Goal: Information Seeking & Learning: Find specific fact

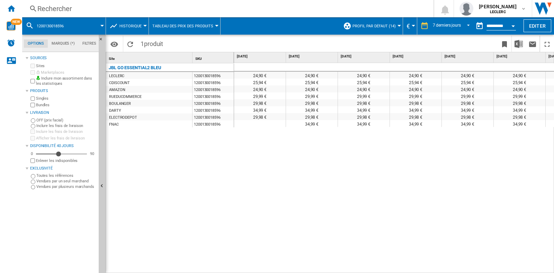
scroll to position [0, 95]
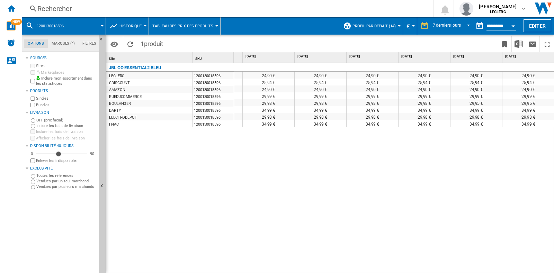
click at [68, 12] on div "Rechercher" at bounding box center [226, 9] width 378 height 10
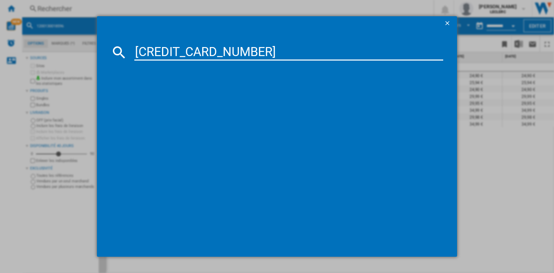
type input "6925281973208"
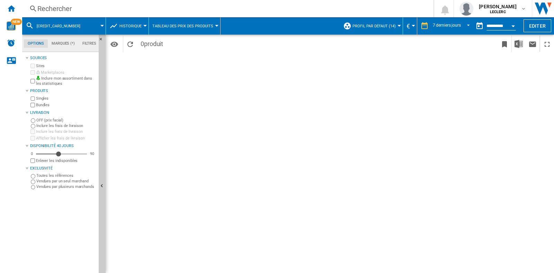
click at [68, 9] on div "Rechercher" at bounding box center [226, 9] width 378 height 10
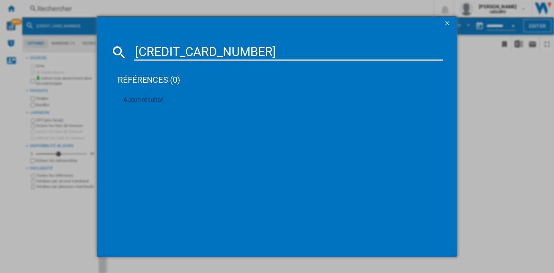
click at [136, 52] on input "6925281973208" at bounding box center [288, 52] width 309 height 17
type input "[CREDIT_CARD_NUMBER]"
click at [445, 27] on ng-md-icon "getI18NText('BUTTONS.CLOSE_DIALOG')" at bounding box center [448, 24] width 8 height 8
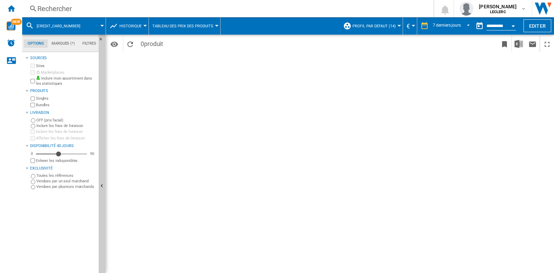
click at [130, 9] on div "Rechercher" at bounding box center [226, 9] width 378 height 10
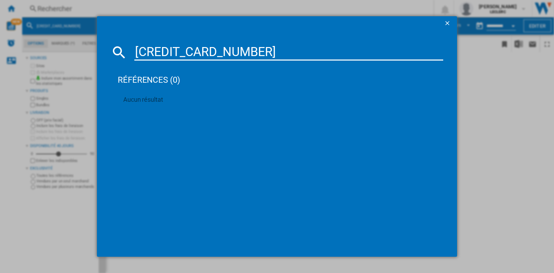
drag, startPoint x: 235, startPoint y: 50, endPoint x: 28, endPoint y: 65, distance: 208.0
click at [28, 65] on div "6925281973208 références (0) Aucun résultat" at bounding box center [277, 136] width 554 height 273
paste input "15"
type input "6925281973215"
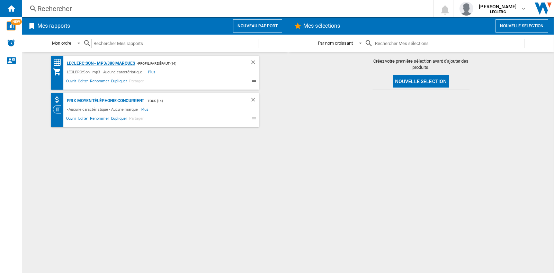
click at [115, 64] on div "LECLERC:Son - mp3/380 marques" at bounding box center [100, 63] width 70 height 9
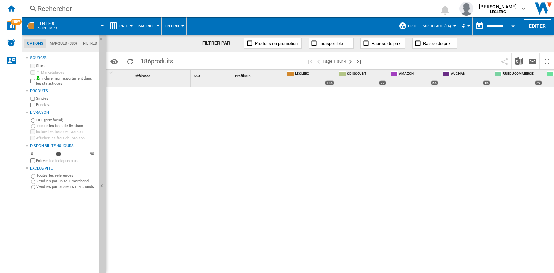
click at [71, 7] on div "Rechercher" at bounding box center [226, 9] width 378 height 10
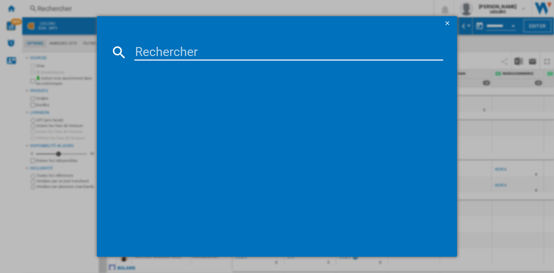
click at [157, 48] on input at bounding box center [288, 52] width 309 height 17
paste input "6925281973215"
type input "6925281973215"
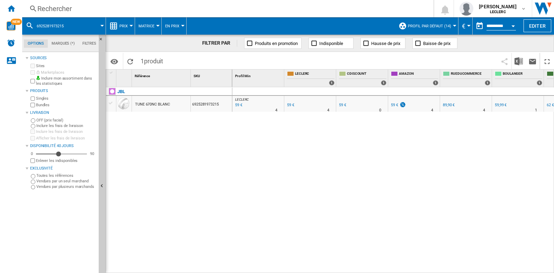
click at [174, 27] on span "En Prix" at bounding box center [172, 26] width 14 height 5
click at [127, 21] on md-backdrop at bounding box center [277, 136] width 554 height 273
click at [130, 24] on button "Prix" at bounding box center [126, 25] width 12 height 17
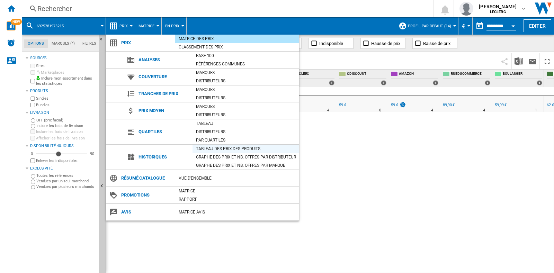
click at [220, 150] on div "Tableau des prix des produits" at bounding box center [246, 148] width 107 height 7
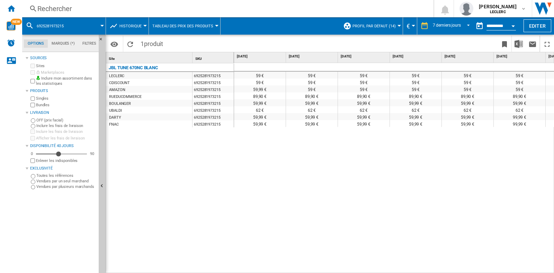
click at [99, 5] on div "Rechercher" at bounding box center [226, 9] width 378 height 10
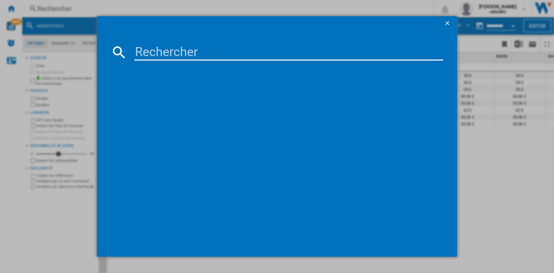
drag, startPoint x: 99, startPoint y: 5, endPoint x: 312, endPoint y: 42, distance: 216.2
drag, startPoint x: 312, startPoint y: 42, endPoint x: 253, endPoint y: 51, distance: 60.0
paste input "6925281973208"
type input "6925281973208"
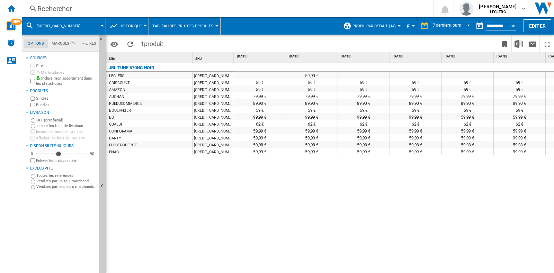
click at [82, 12] on div "Rechercher" at bounding box center [226, 9] width 378 height 10
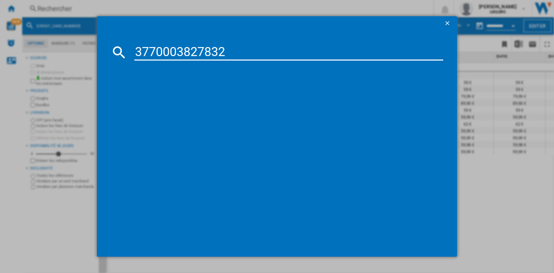
type input "3770003827832"
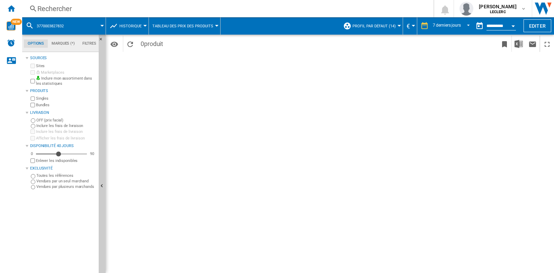
click at [71, 15] on div "Rechercher Rechercher 0 louise de castet LECLERC LECLERC Mes paramètres Se déco…" at bounding box center [288, 8] width 532 height 17
click at [71, 13] on div "Rechercher" at bounding box center [226, 9] width 378 height 10
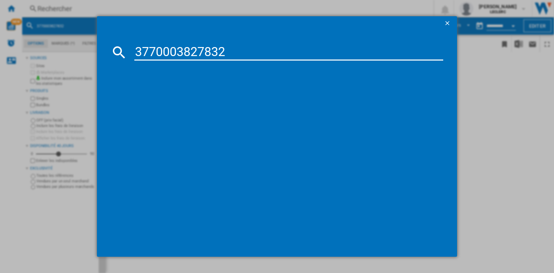
type input "3770003827832"
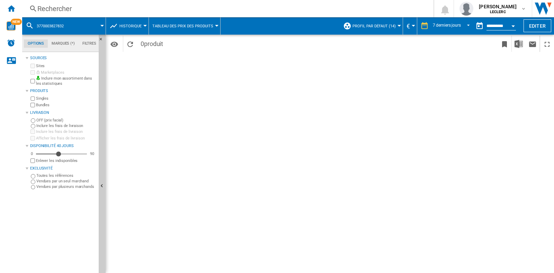
click at [119, 4] on div "Rechercher" at bounding box center [226, 9] width 378 height 10
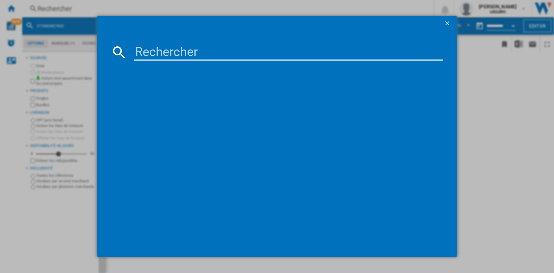
type input "3420744773485"
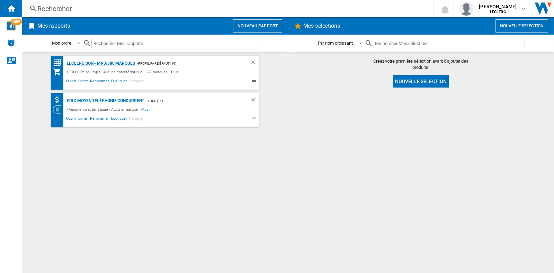
click at [121, 65] on div "LECLERC:Son - mp3/380 marques" at bounding box center [100, 63] width 70 height 9
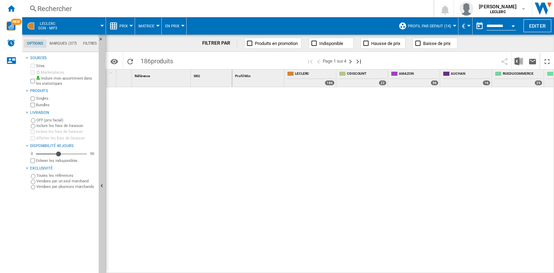
click at [69, 9] on div "Rechercher" at bounding box center [226, 9] width 378 height 10
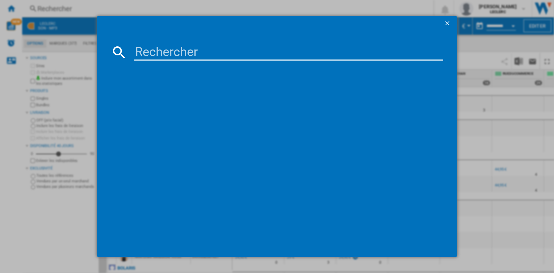
click at [181, 55] on input at bounding box center [288, 52] width 309 height 17
paste input "3420744773485"
type input "3420744773485"
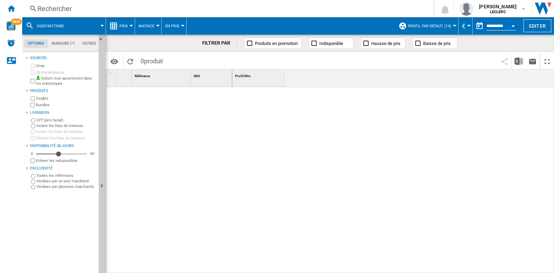
click at [107, 7] on div "Rechercher" at bounding box center [226, 9] width 378 height 10
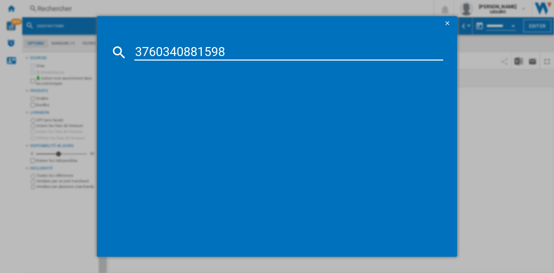
type input "3760340881598"
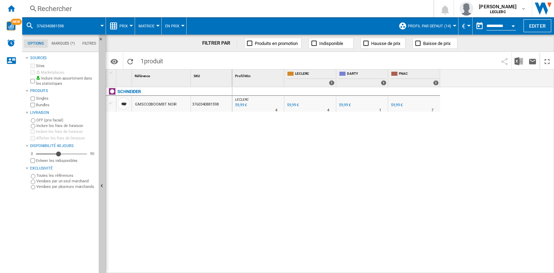
click at [113, 6] on div "Rechercher" at bounding box center [226, 9] width 378 height 10
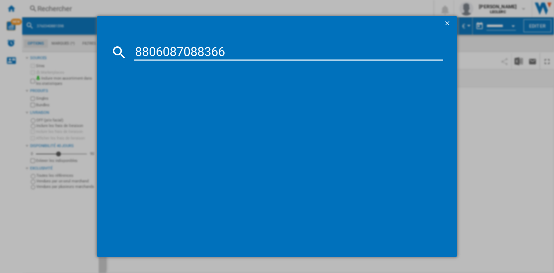
type input "8806087088366"
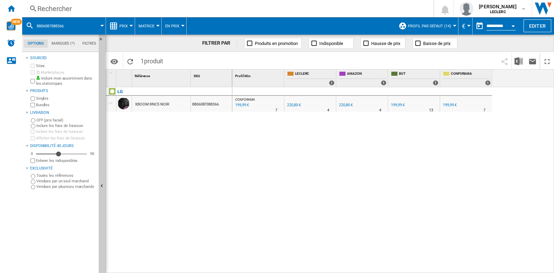
click at [74, 7] on div "Rechercher" at bounding box center [226, 9] width 378 height 10
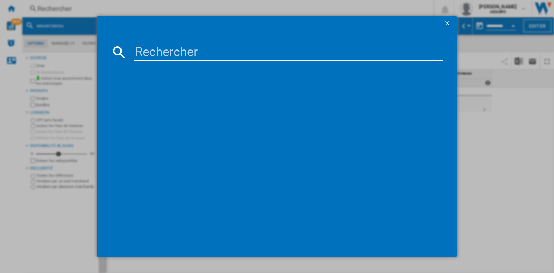
type input "8806091967145"
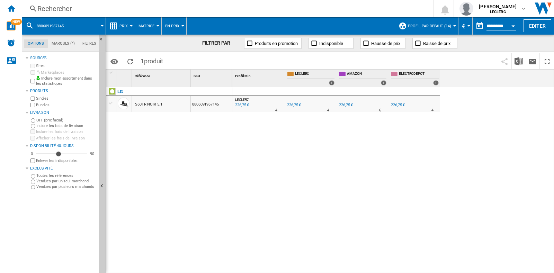
click at [125, 10] on div "Rechercher" at bounding box center [226, 9] width 378 height 10
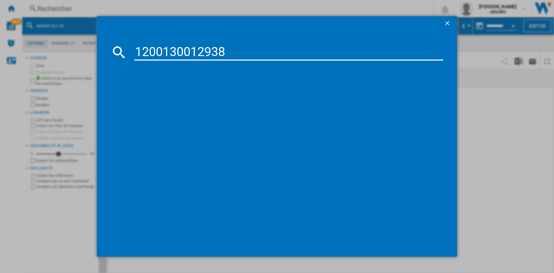
type input "1200130012938"
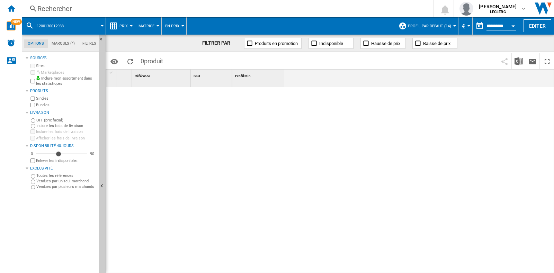
click at [85, 3] on div "Rechercher Rechercher 0 louise de castet LECLERC LECLERC Mes paramètres Se déco…" at bounding box center [288, 8] width 532 height 17
click at [85, 6] on div "Rechercher" at bounding box center [226, 9] width 378 height 10
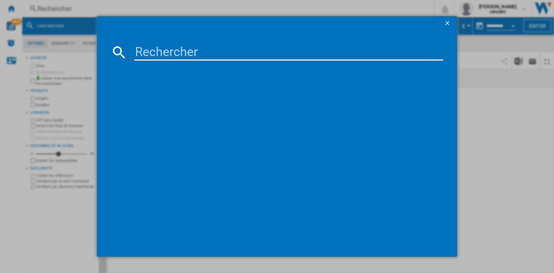
type input "1200130014314"
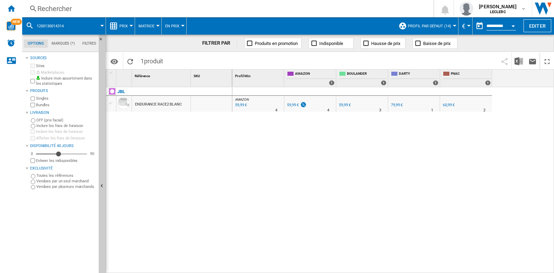
click at [151, 8] on div "Rechercher" at bounding box center [226, 9] width 378 height 10
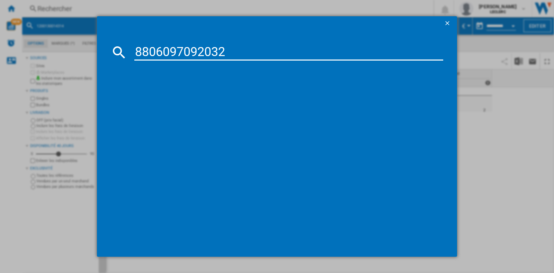
type input "8806097092032"
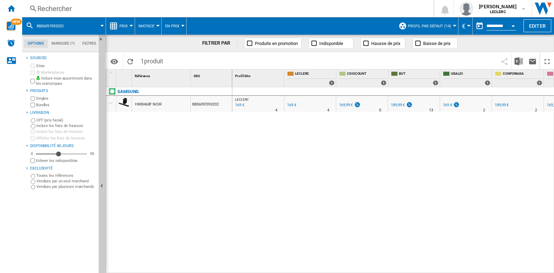
click at [103, 4] on div "Rechercher" at bounding box center [226, 9] width 378 height 10
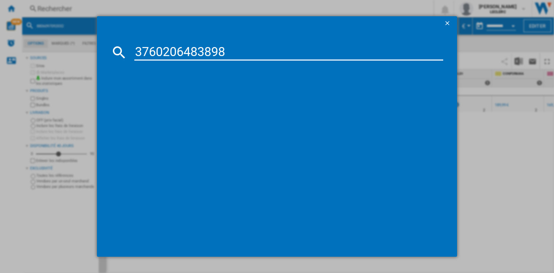
type input "3760206483898"
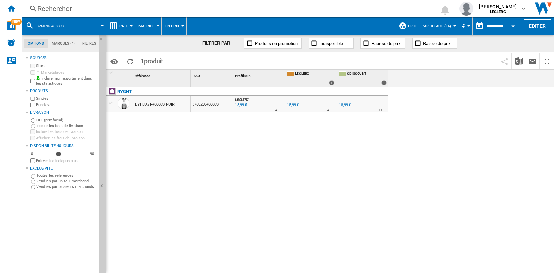
click at [111, 4] on div "Rechercher" at bounding box center [226, 9] width 378 height 10
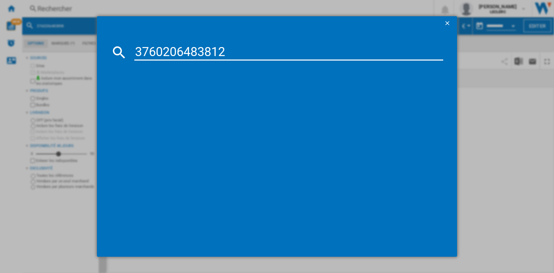
type input "3760206483812"
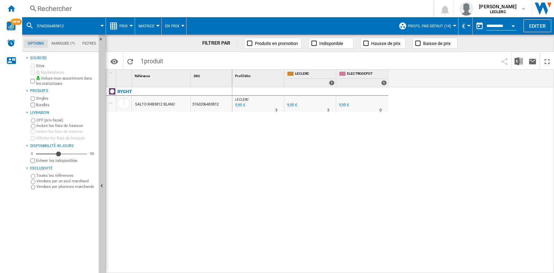
click at [133, 13] on div "Rechercher" at bounding box center [226, 9] width 378 height 10
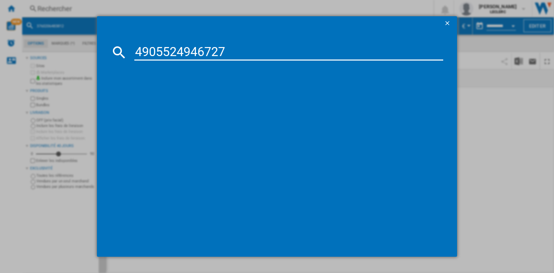
type input "4905524946727"
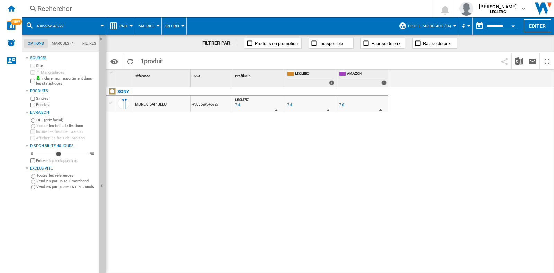
click at [152, 16] on div "Rechercher Rechercher 0 louise de castet LECLERC LECLERC Mes paramètres Se déco…" at bounding box center [288, 8] width 532 height 17
click at [137, 10] on div "Rechercher" at bounding box center [226, 9] width 378 height 10
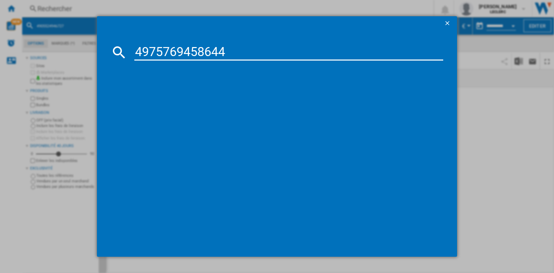
type input "4975769458644"
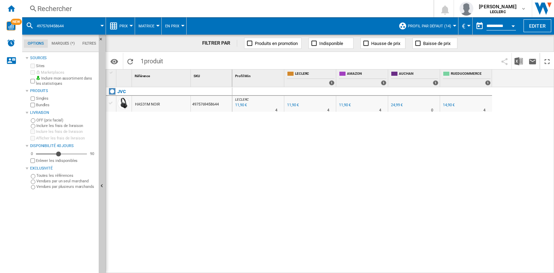
click at [142, 6] on div "Rechercher" at bounding box center [226, 9] width 378 height 10
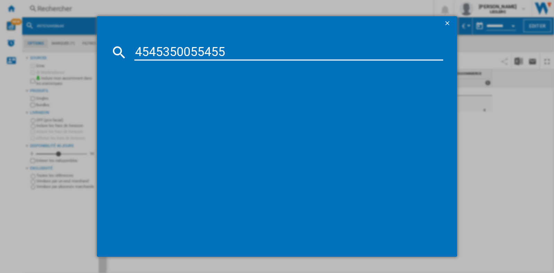
type input "4545350055455"
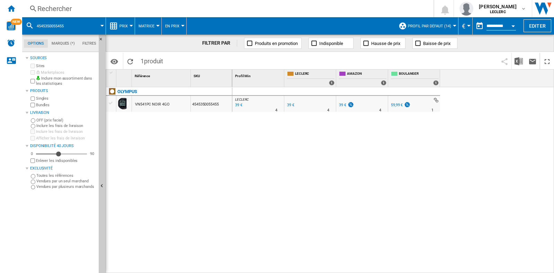
click at [125, 11] on div "Rechercher" at bounding box center [226, 9] width 378 height 10
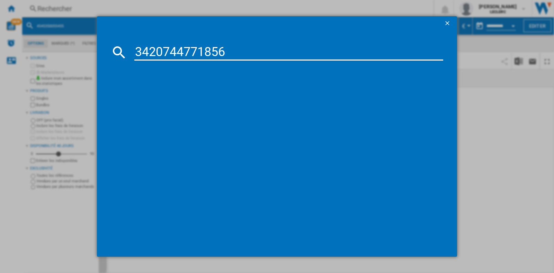
type input "3420744771856"
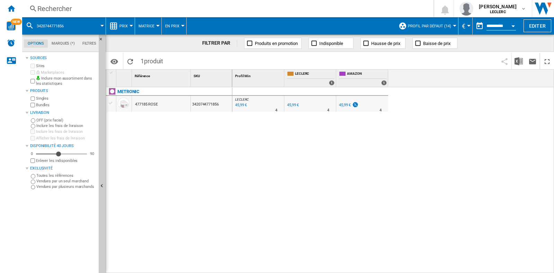
click at [128, 9] on div "Rechercher" at bounding box center [226, 9] width 378 height 10
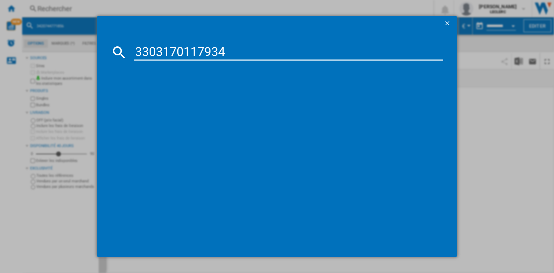
type input "3303170117934"
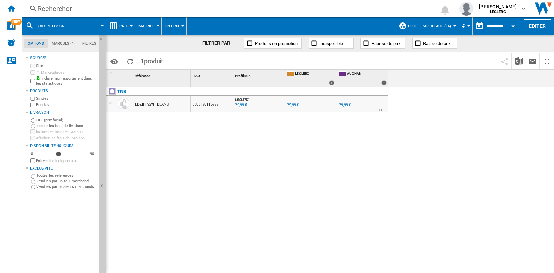
click at [130, 14] on div "Rechercher Rechercher 0 louise de castet LECLERC LECLERC Mes paramètres Se déco…" at bounding box center [288, 8] width 532 height 17
click at [131, 12] on div "Rechercher" at bounding box center [226, 9] width 378 height 10
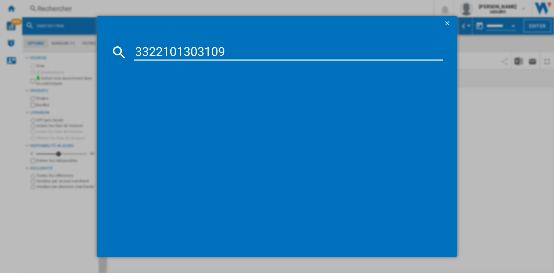
type input "3322101303109"
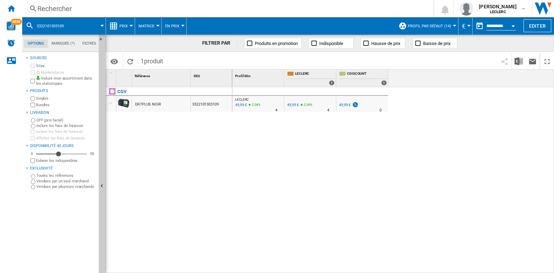
click at [88, 8] on div "Rechercher" at bounding box center [226, 9] width 378 height 10
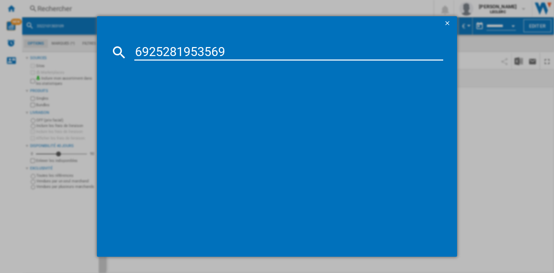
type input "6925281953569"
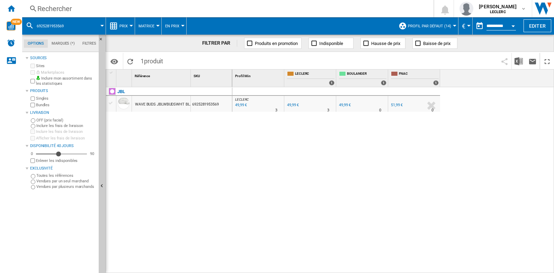
click at [141, 8] on div "Rechercher" at bounding box center [226, 9] width 378 height 10
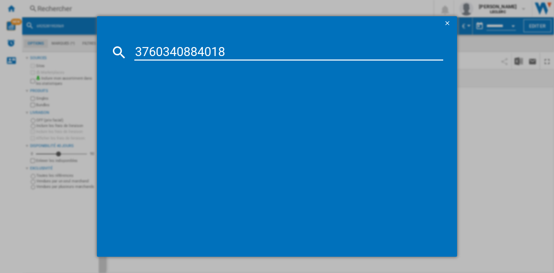
type input "3760340884018"
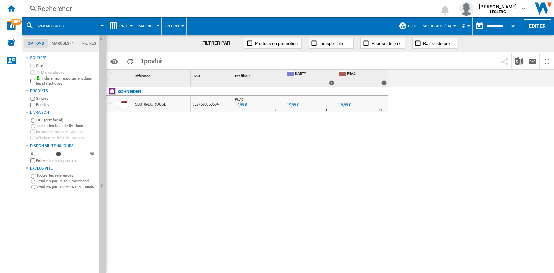
click at [114, 13] on div "Rechercher" at bounding box center [226, 9] width 378 height 10
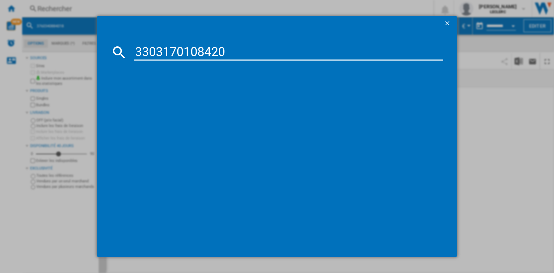
type input "3303170108420"
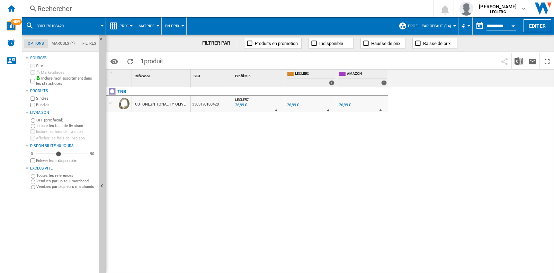
click at [118, 12] on div "Rechercher" at bounding box center [226, 9] width 378 height 10
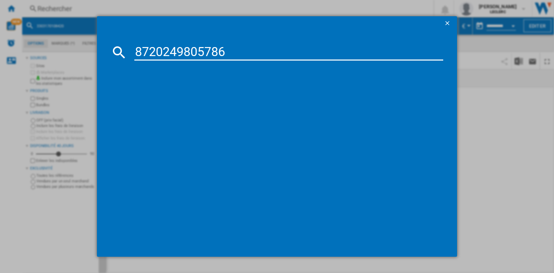
type input "8720249805786"
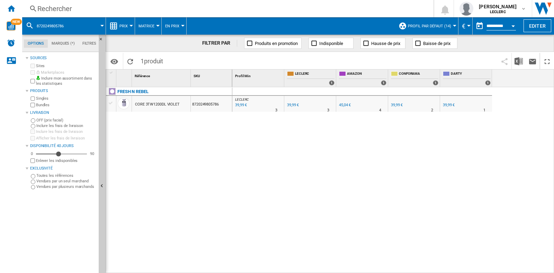
click at [133, 10] on div "Rechercher" at bounding box center [226, 9] width 378 height 10
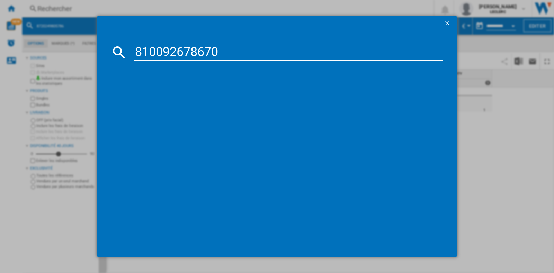
type input "810092678670"
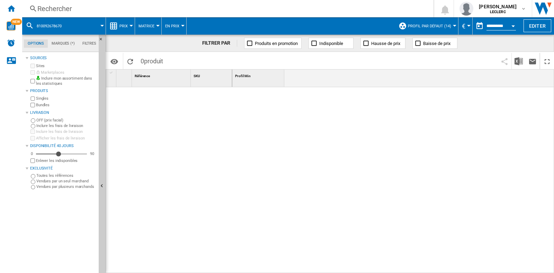
click at [136, 4] on div "Rechercher" at bounding box center [226, 9] width 378 height 10
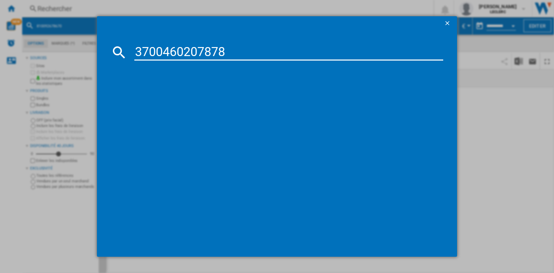
type input "3700460207878"
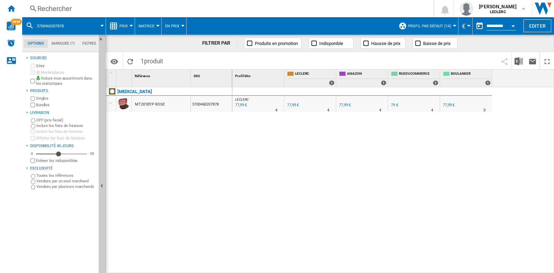
click at [104, 7] on div "Rechercher" at bounding box center [226, 9] width 378 height 10
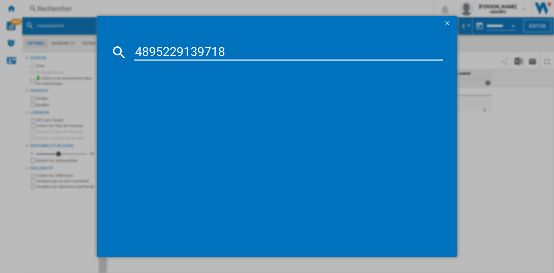
type input "4895229139718"
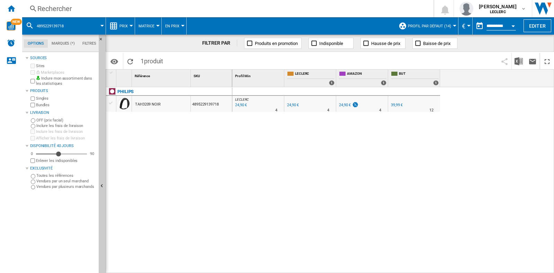
click at [95, 13] on div "Rechercher" at bounding box center [226, 9] width 378 height 10
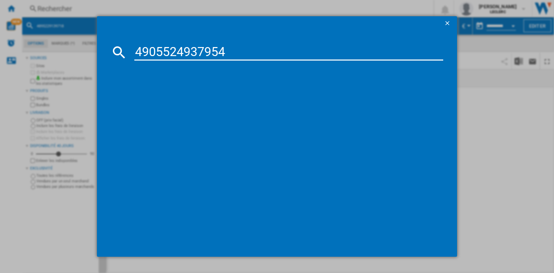
type input "4905524937954"
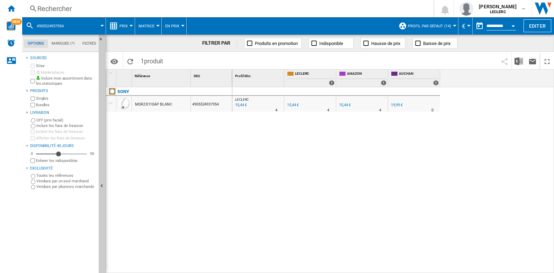
click at [94, 8] on div "Rechercher" at bounding box center [226, 9] width 378 height 10
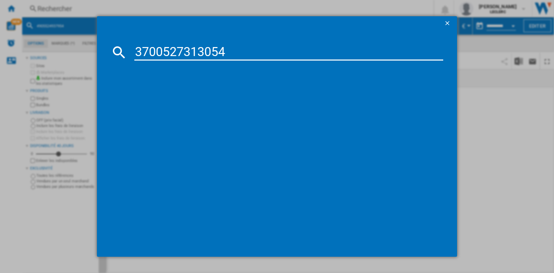
type input "3700527313054"
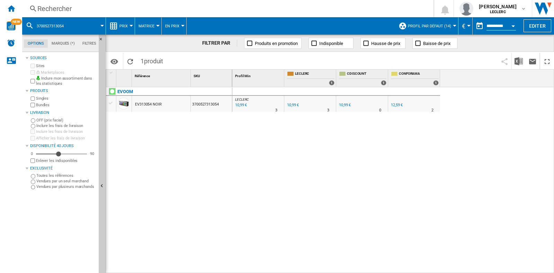
click at [99, 11] on div "Rechercher" at bounding box center [226, 9] width 378 height 10
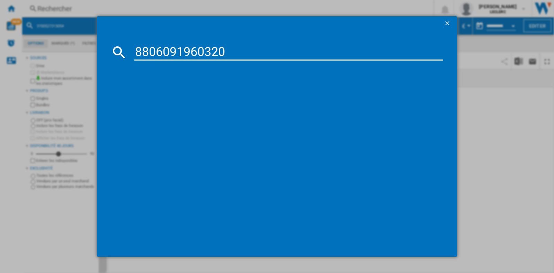
type input "8806091960320"
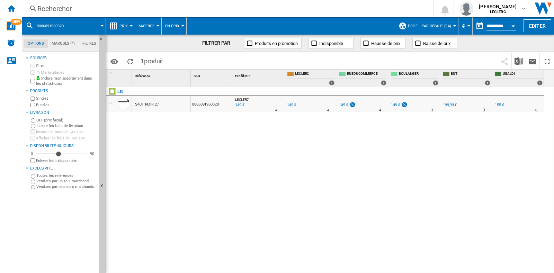
click at [110, 4] on div "Rechercher" at bounding box center [226, 9] width 378 height 10
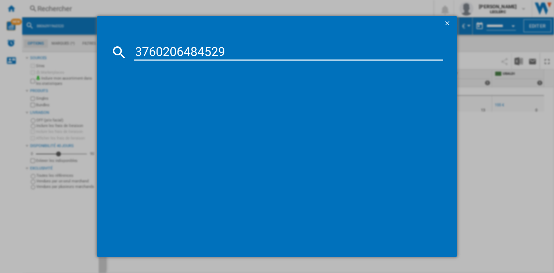
type input "3760206484529"
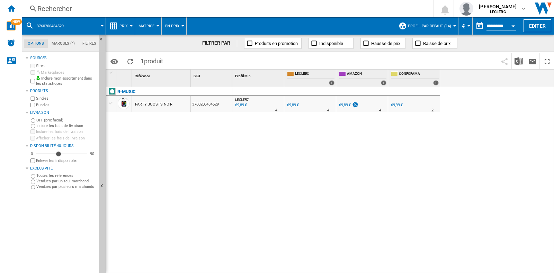
click at [115, 4] on div "Rechercher" at bounding box center [226, 9] width 378 height 10
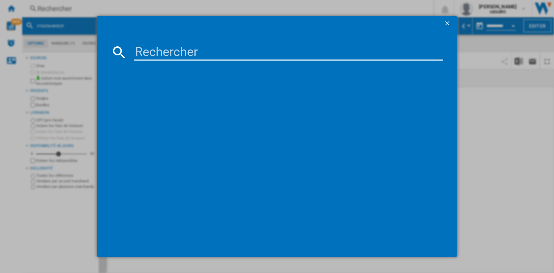
paste input "6925281998768"
type input "6925281998768"
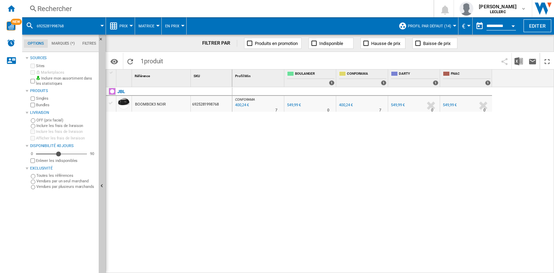
click at [98, 13] on div "Rechercher" at bounding box center [226, 9] width 378 height 10
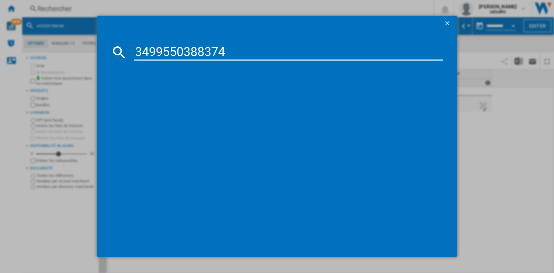
type input "3499550388374"
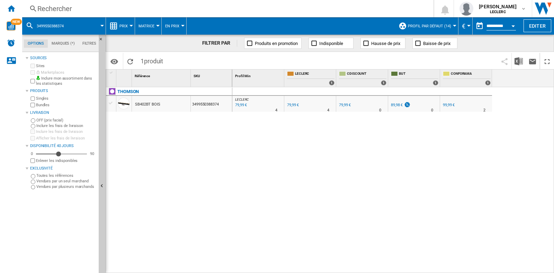
click at [89, 7] on div "Rechercher" at bounding box center [226, 9] width 378 height 10
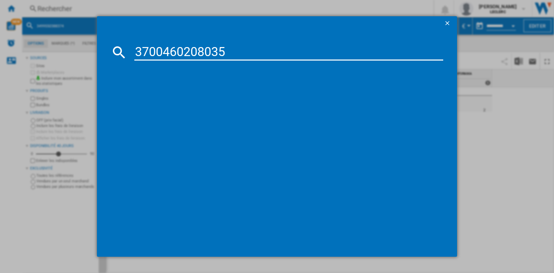
type input "3700460208035"
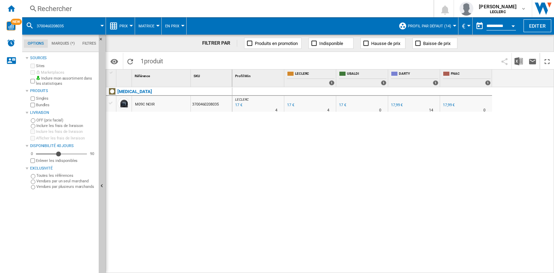
click at [90, 7] on div "Rechercher" at bounding box center [226, 9] width 378 height 10
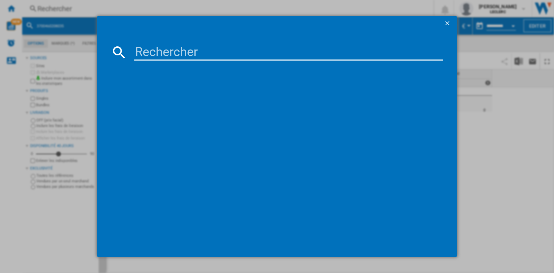
type input "4905524942132"
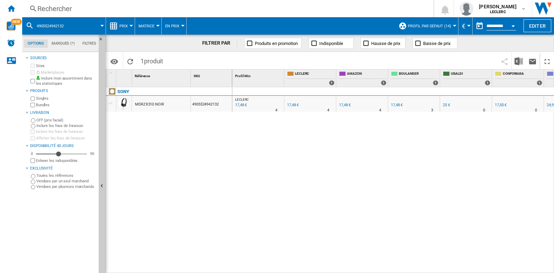
click at [100, 9] on div "Rechercher" at bounding box center [226, 9] width 378 height 10
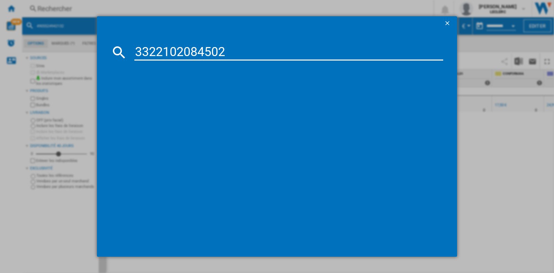
type input "3322102084502"
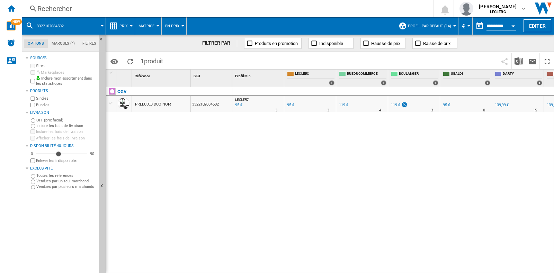
click at [85, 16] on div "Rechercher Rechercher 0 louise de castet LECLERC LECLERC Mes paramètres Se déco…" at bounding box center [288, 8] width 532 height 17
click at [92, 6] on div "Rechercher" at bounding box center [226, 9] width 378 height 10
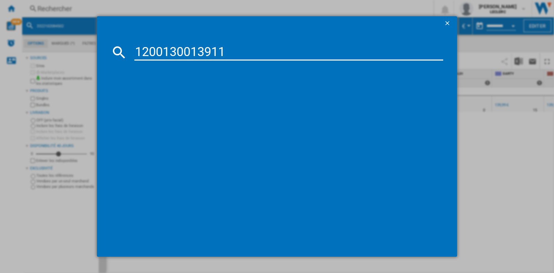
type input "1200130013911"
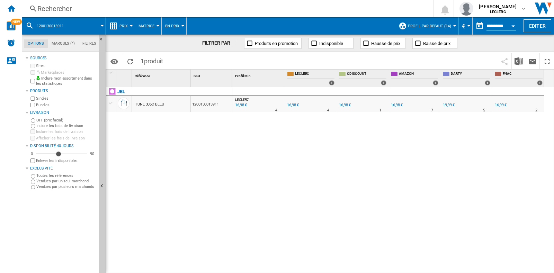
click at [78, 12] on div "Rechercher" at bounding box center [226, 9] width 378 height 10
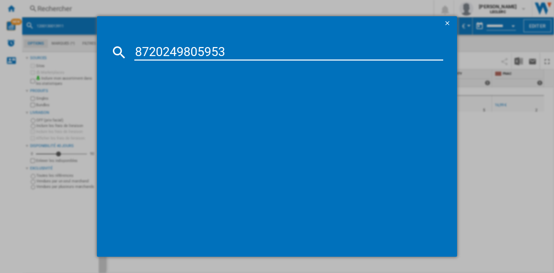
type input "8720249805953"
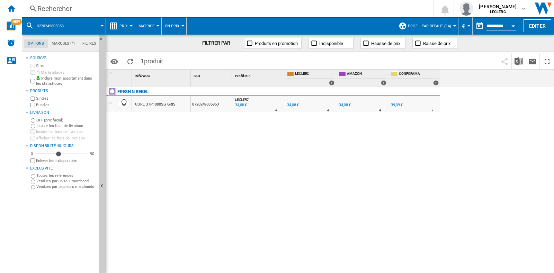
click at [111, 8] on div "Rechercher" at bounding box center [226, 9] width 378 height 10
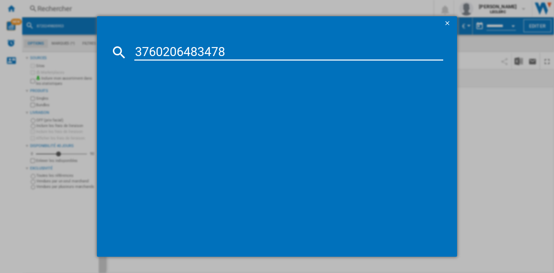
type input "3760206483478"
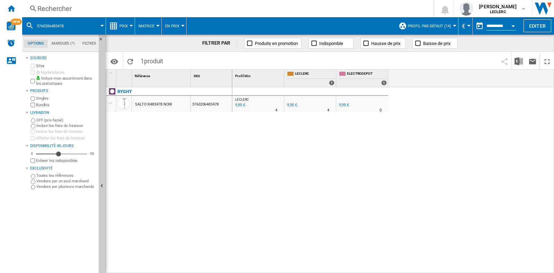
click at [114, 10] on div "Rechercher" at bounding box center [226, 9] width 378 height 10
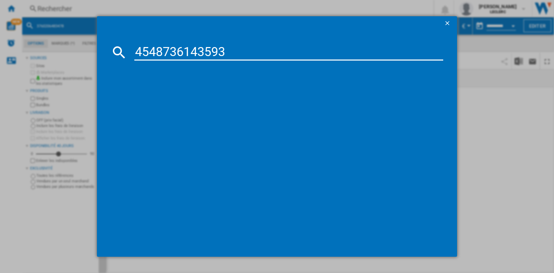
type input "4548736143593"
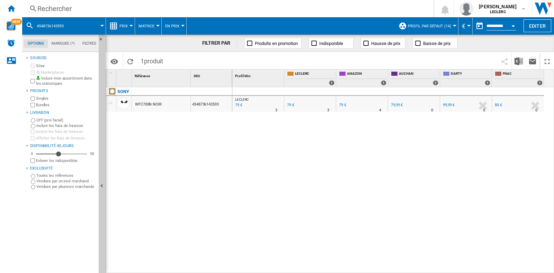
click at [91, 5] on div "Rechercher" at bounding box center [226, 9] width 378 height 10
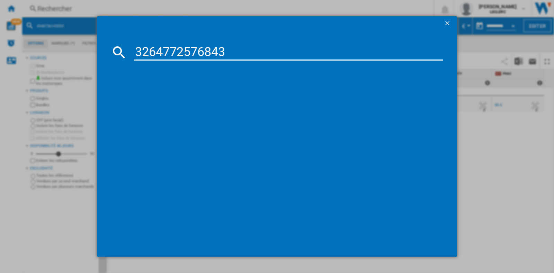
type input "3264772576843"
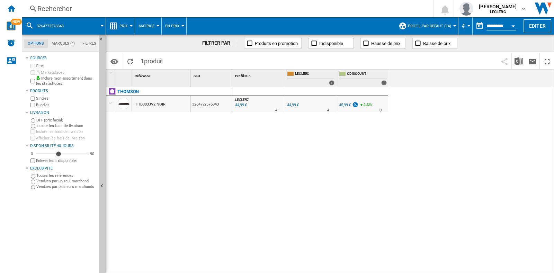
click at [99, 4] on div "Rechercher" at bounding box center [226, 9] width 378 height 10
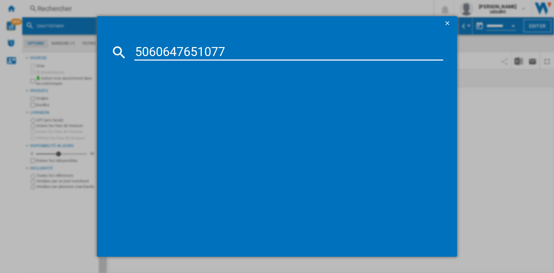
type input "5060647651077"
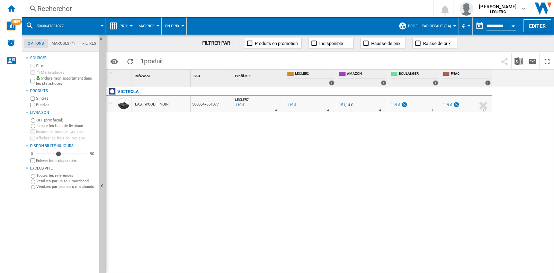
click at [118, 8] on div "Rechercher" at bounding box center [226, 9] width 378 height 10
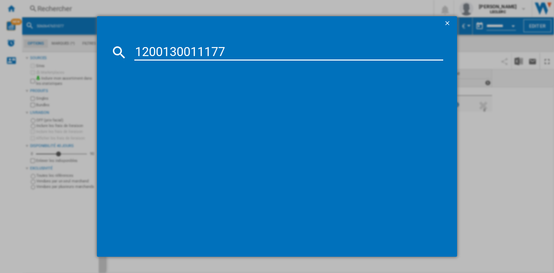
type input "1200130011177"
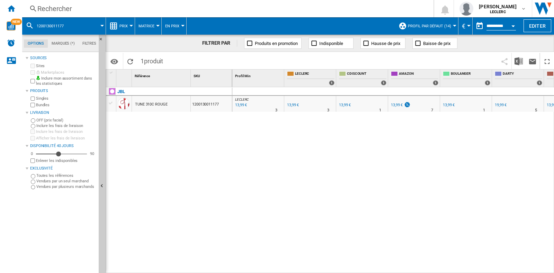
click at [120, 5] on div "Rechercher" at bounding box center [226, 9] width 378 height 10
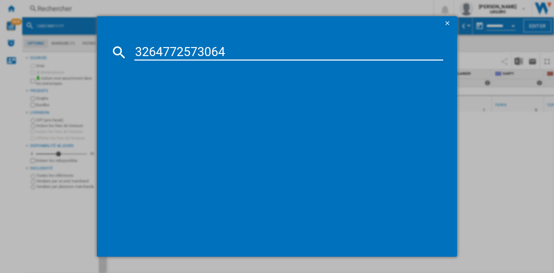
type input "3264772573064"
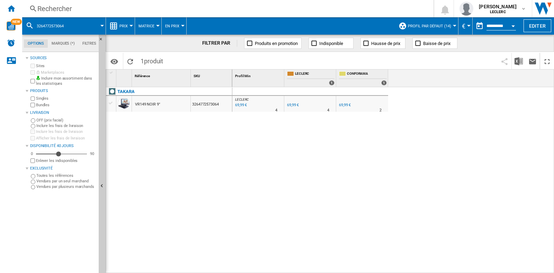
click at [116, 8] on div "Rechercher" at bounding box center [226, 9] width 378 height 10
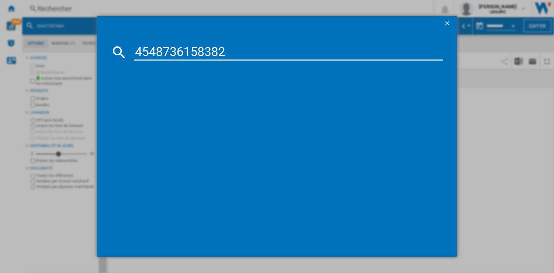
type input "4548736158382"
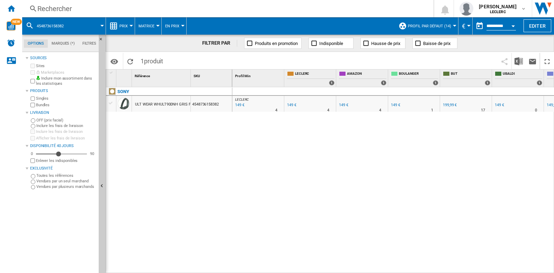
click at [121, 11] on div "Rechercher" at bounding box center [226, 9] width 378 height 10
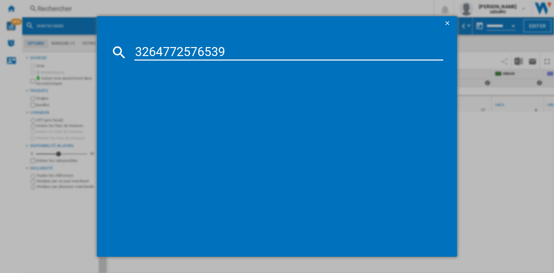
type input "3264772576539"
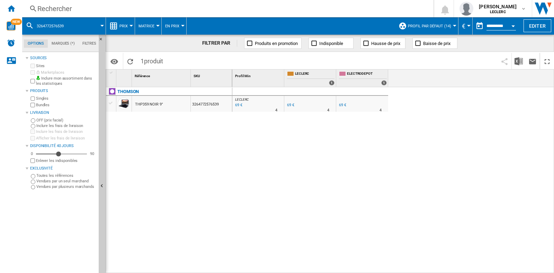
click at [104, 9] on div "Rechercher" at bounding box center [226, 9] width 378 height 10
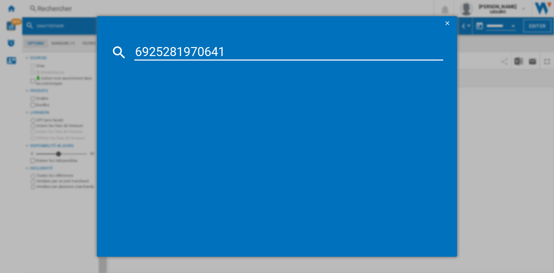
type input "6925281970641"
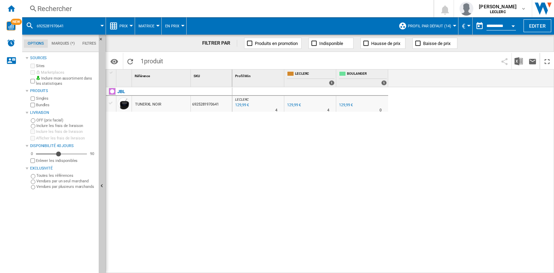
click at [107, 8] on div "Rechercher" at bounding box center [226, 9] width 378 height 10
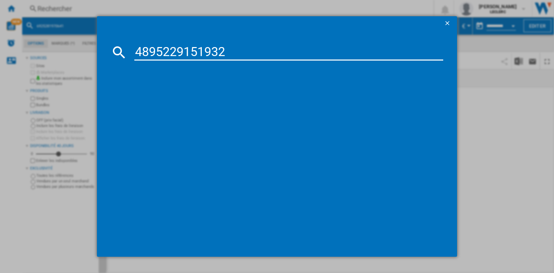
type input "4895229151932"
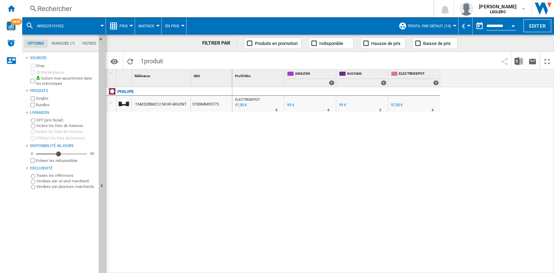
click at [104, 8] on div "Rechercher" at bounding box center [226, 9] width 378 height 10
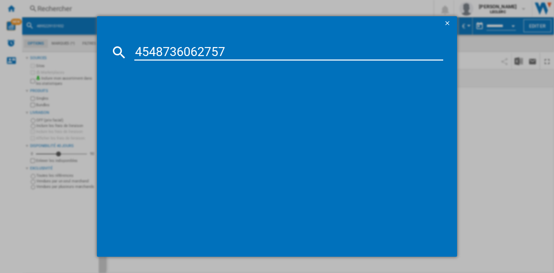
type input "4548736062757"
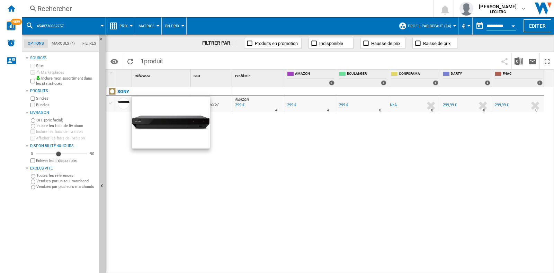
click at [94, 11] on div "Rechercher" at bounding box center [226, 9] width 378 height 10
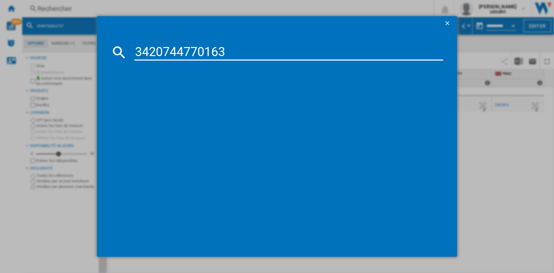
type input "3420744770163"
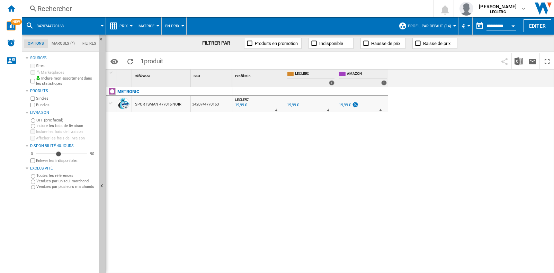
click at [114, 2] on div "Rechercher Rechercher 0 louise de castet LECLERC LECLERC Mes paramètres Se déco…" at bounding box center [288, 8] width 532 height 17
click at [164, 8] on div "Rechercher" at bounding box center [226, 9] width 378 height 10
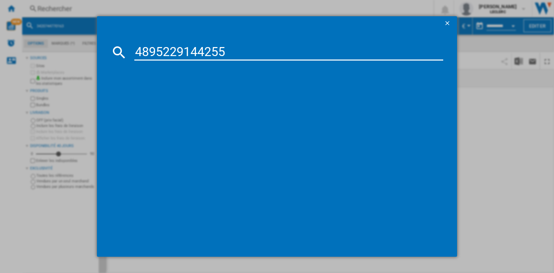
type input "4895229144255"
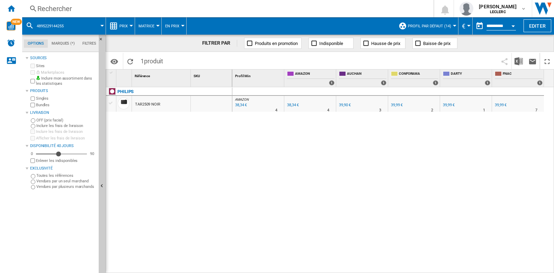
click at [152, 14] on div "Rechercher Rechercher 0 louise de castet LECLERC LECLERC Mes paramètres Se déco…" at bounding box center [288, 8] width 532 height 17
click at [178, 14] on div "Rechercher Rechercher 0 louise de castet LECLERC LECLERC Mes paramètres Se déco…" at bounding box center [288, 8] width 532 height 17
click at [90, 5] on div "Rechercher" at bounding box center [226, 9] width 378 height 10
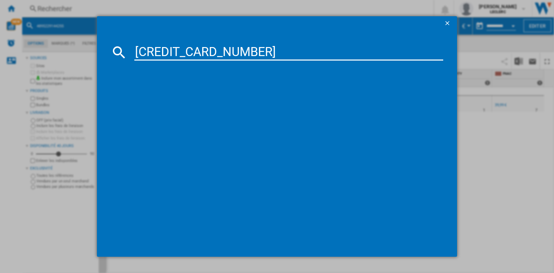
type input "6925281979668"
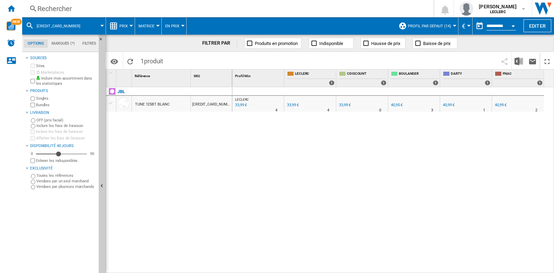
click at [111, 8] on div "Rechercher" at bounding box center [226, 9] width 378 height 10
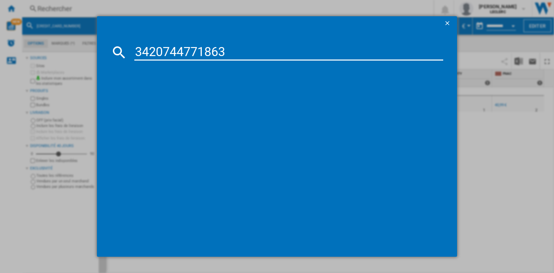
type input "3420744771863"
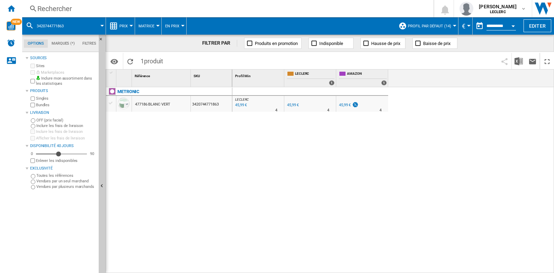
click at [123, 7] on div "Rechercher" at bounding box center [226, 9] width 378 height 10
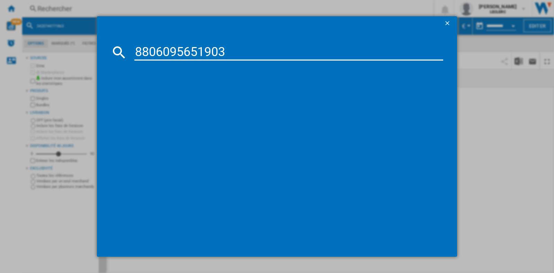
type input "8806095651903"
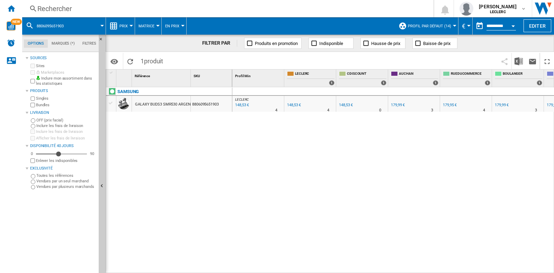
click at [108, 11] on div "Rechercher" at bounding box center [226, 9] width 378 height 10
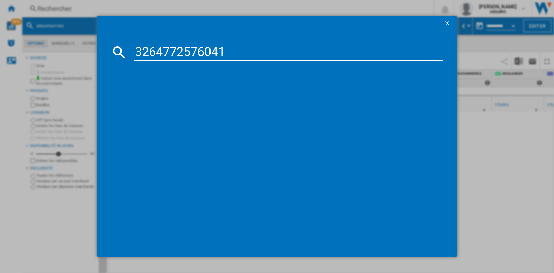
type input "3264772576041"
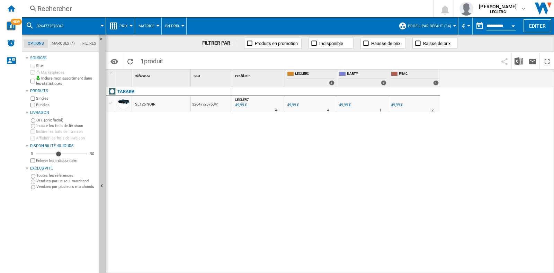
click at [106, 8] on div "Rechercher" at bounding box center [226, 9] width 378 height 10
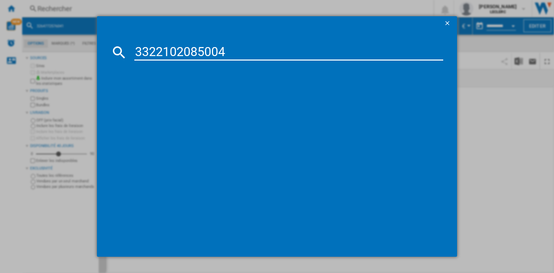
type input "3322102085004"
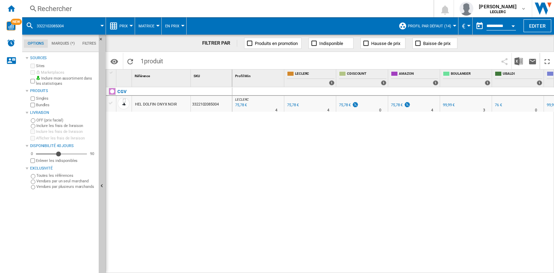
click at [88, 9] on div "Rechercher" at bounding box center [226, 9] width 378 height 10
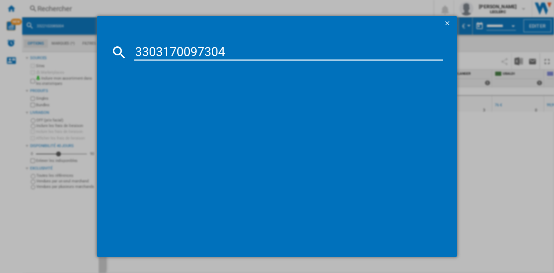
type input "3303170097304"
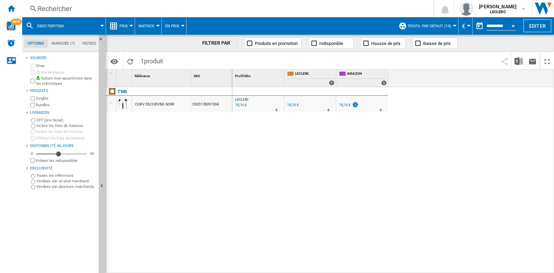
click at [75, 7] on div "Rechercher" at bounding box center [226, 9] width 378 height 10
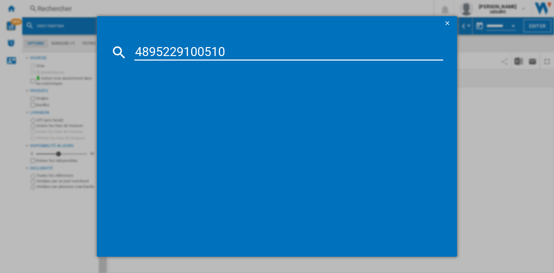
type input "4895229100510"
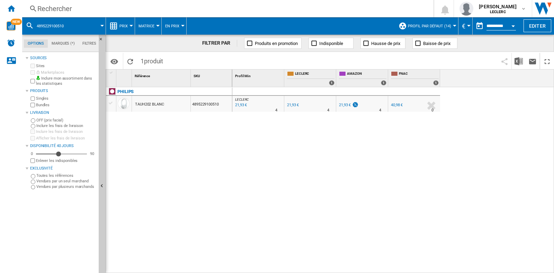
click at [100, 15] on div "Rechercher Rechercher 0 louise de castet LECLERC LECLERC Mes paramètres Se déco…" at bounding box center [288, 8] width 532 height 17
click at [104, 9] on div "Rechercher" at bounding box center [226, 9] width 378 height 10
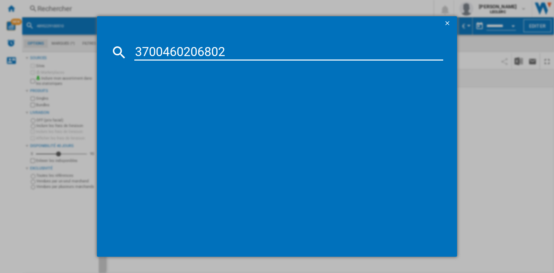
type input "3700460206802"
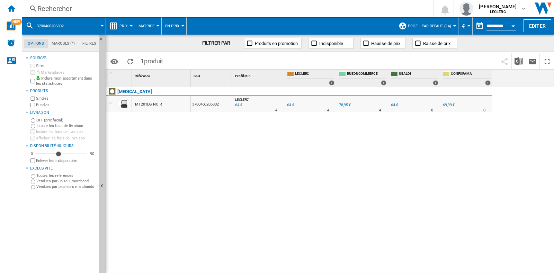
click at [107, 15] on div "Rechercher Rechercher 0 louise de castet LECLERC LECLERC Mes paramètres Se déco…" at bounding box center [288, 8] width 532 height 17
click at [108, 8] on div "Rechercher" at bounding box center [226, 9] width 378 height 10
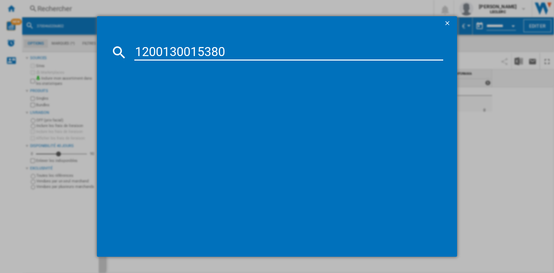
type input "1200130015380"
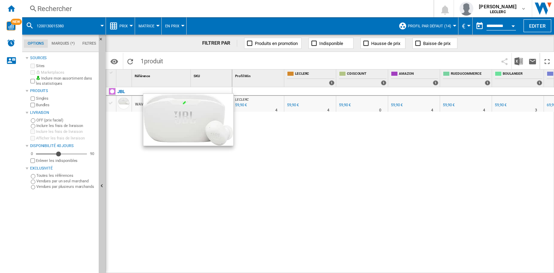
click at [106, 8] on div "Rechercher" at bounding box center [226, 9] width 378 height 10
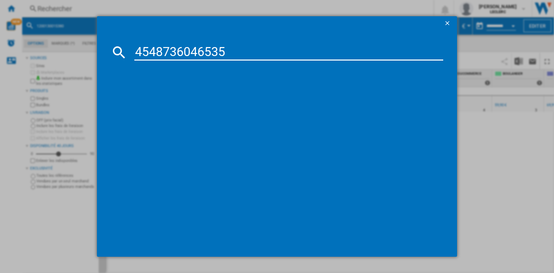
type input "4548736046535"
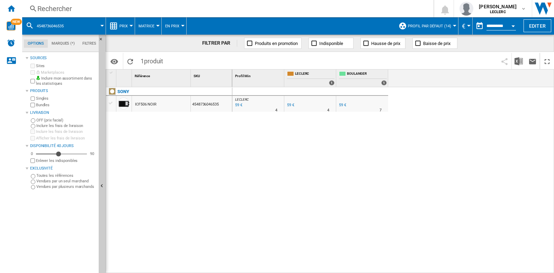
click at [79, 4] on div "Rechercher" at bounding box center [226, 9] width 378 height 10
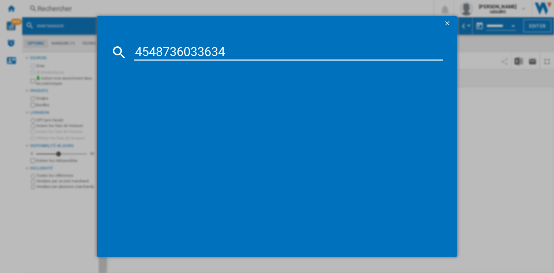
type input "4548736033634"
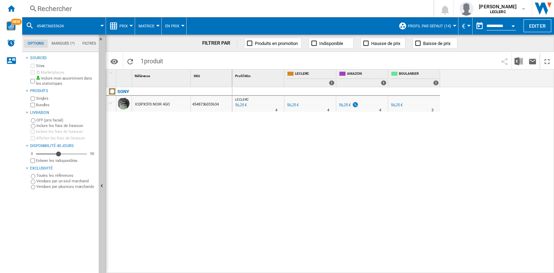
click at [106, 2] on div "Rechercher Rechercher 0 louise de castet LECLERC LECLERC Mes paramètres Se déco…" at bounding box center [288, 8] width 532 height 17
click at [108, 9] on div "Rechercher" at bounding box center [226, 9] width 378 height 10
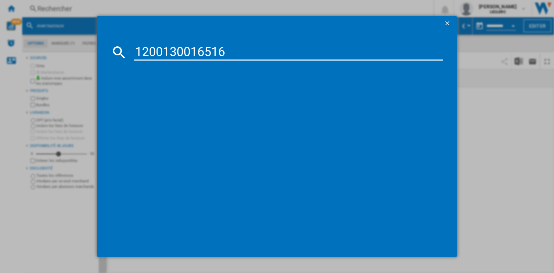
type input "1200130016516"
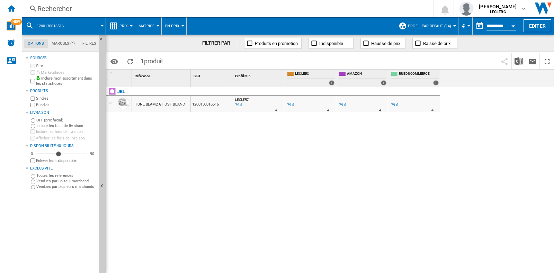
click at [109, 9] on div "Rechercher" at bounding box center [226, 9] width 378 height 10
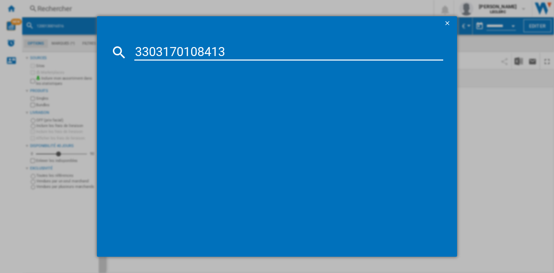
type input "3303170108413"
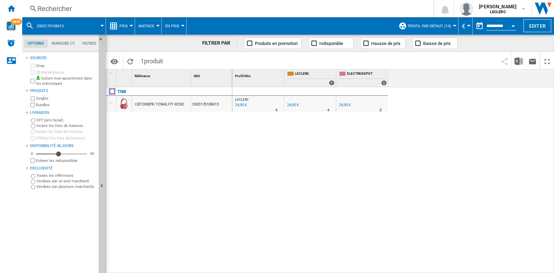
click at [82, 7] on div "Rechercher" at bounding box center [226, 9] width 378 height 10
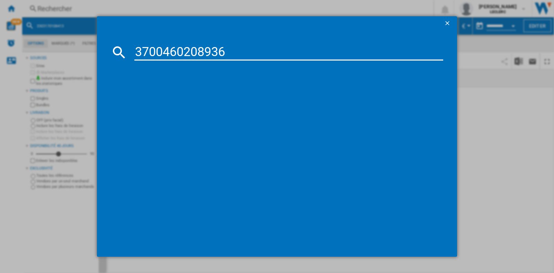
type input "3700460208936"
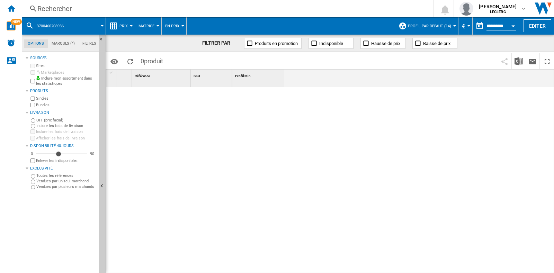
click at [117, 13] on div "Rechercher" at bounding box center [226, 9] width 378 height 10
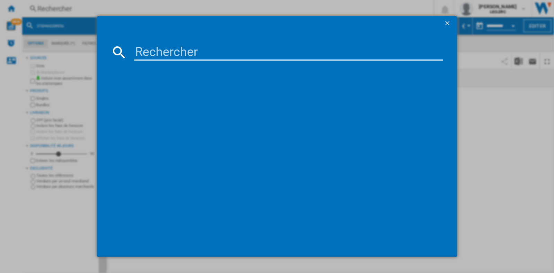
type input "3700460208936"
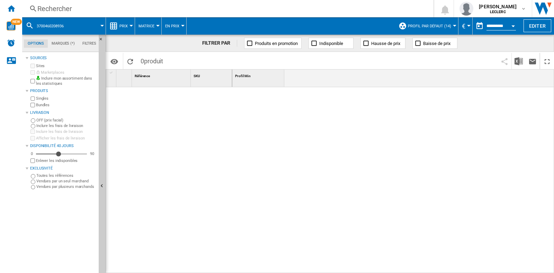
click at [76, 8] on div "Rechercher" at bounding box center [226, 9] width 378 height 10
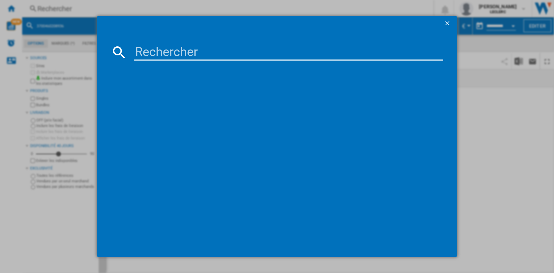
type input "8806096061404"
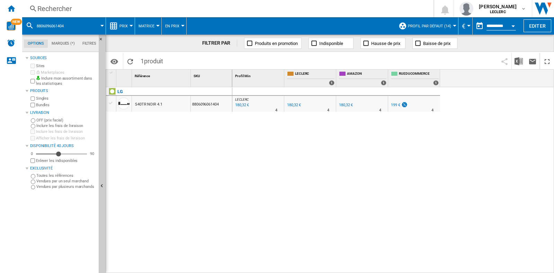
click at [72, 8] on div "Rechercher" at bounding box center [226, 9] width 378 height 10
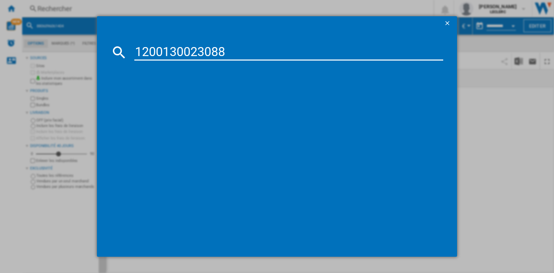
type input "1200130023088"
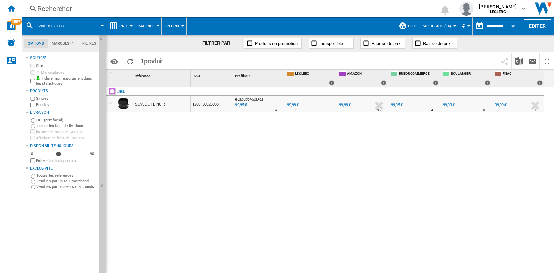
click at [77, 6] on div "Rechercher" at bounding box center [226, 9] width 378 height 10
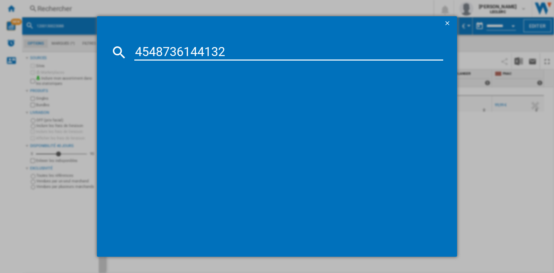
type input "4548736144132"
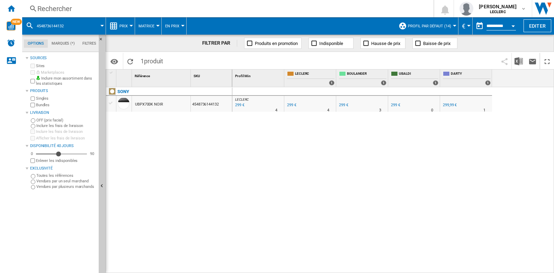
click at [96, 11] on div "Rechercher" at bounding box center [226, 9] width 378 height 10
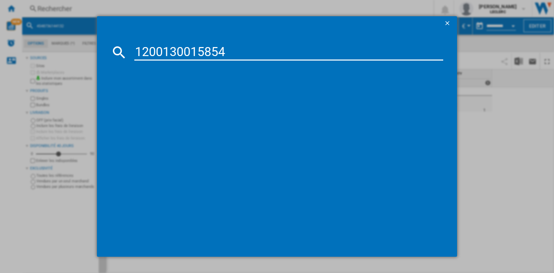
type input "1200130015854"
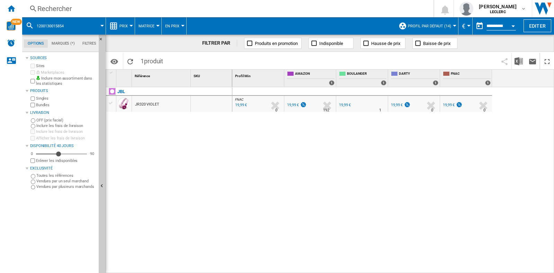
click at [107, 8] on div "Rechercher" at bounding box center [226, 9] width 378 height 10
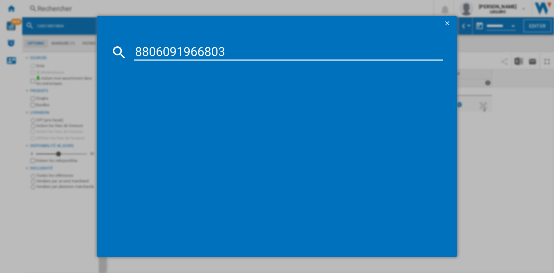
type input "8806091966803"
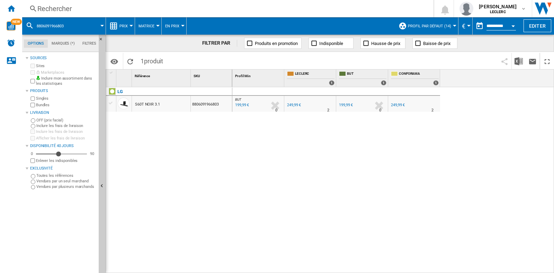
click at [99, 7] on div "Rechercher" at bounding box center [226, 9] width 378 height 10
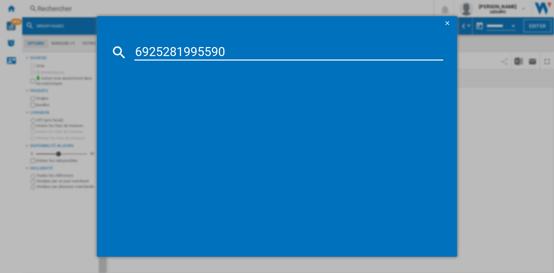
type input "6925281995590"
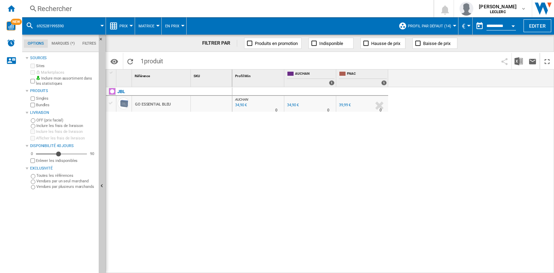
click at [80, 5] on div "Rechercher" at bounding box center [226, 9] width 378 height 10
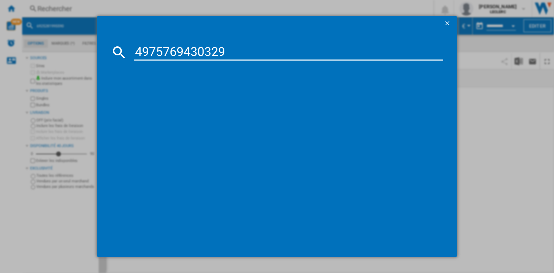
type input "4975769430329"
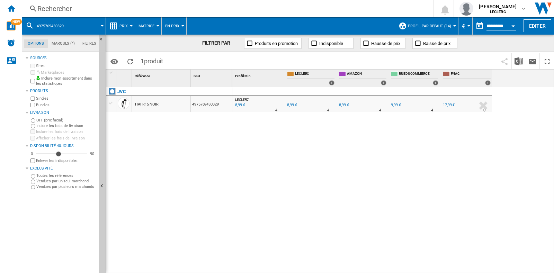
click at [118, 9] on div "Rechercher" at bounding box center [226, 9] width 378 height 10
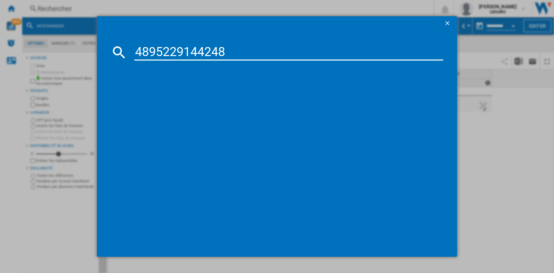
type input "4895229144248"
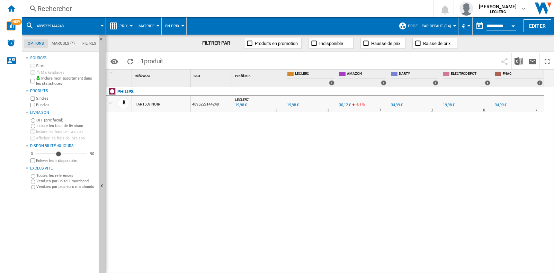
click at [97, 5] on div "Rechercher" at bounding box center [226, 9] width 378 height 10
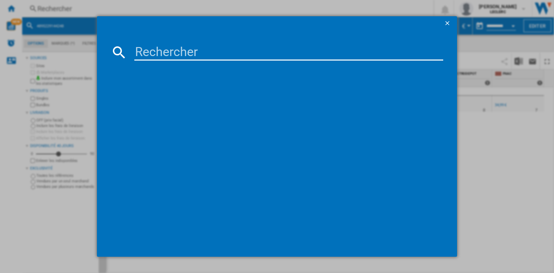
type input "1200130015847"
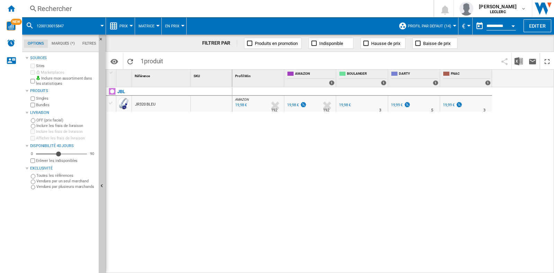
click at [127, 8] on div "Rechercher" at bounding box center [226, 9] width 378 height 10
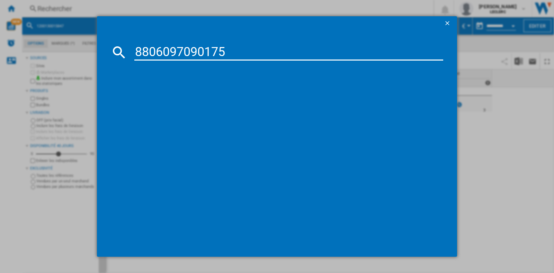
type input "8806097090175"
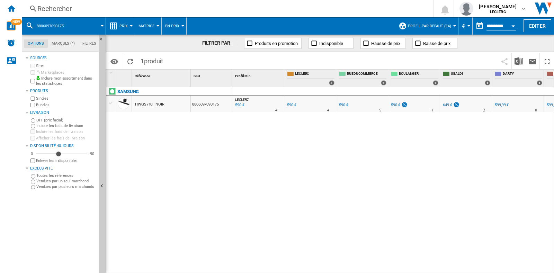
click at [109, 11] on div "Rechercher" at bounding box center [226, 9] width 378 height 10
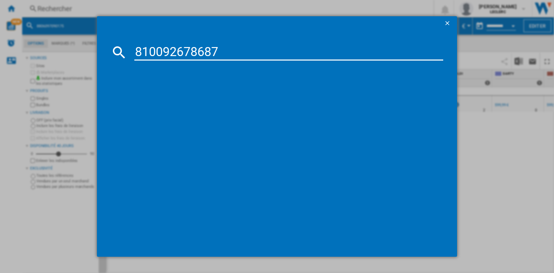
type input "810092678687"
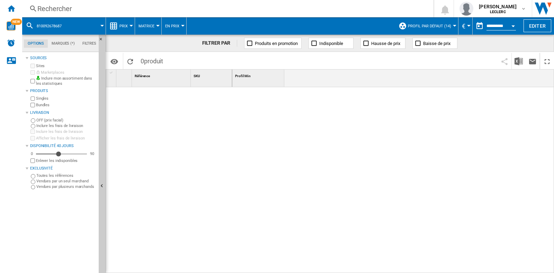
click at [101, 8] on div "Rechercher" at bounding box center [226, 9] width 378 height 10
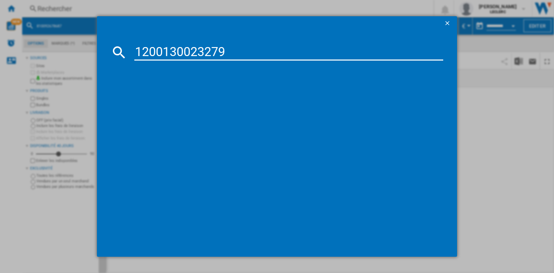
type input "1200130023279"
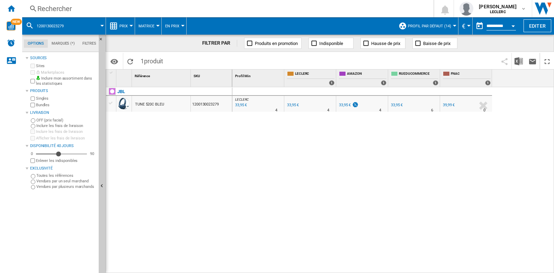
click at [79, 4] on div "Rechercher" at bounding box center [226, 9] width 378 height 10
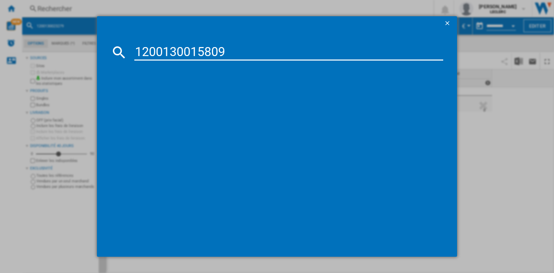
type input "1200130015809"
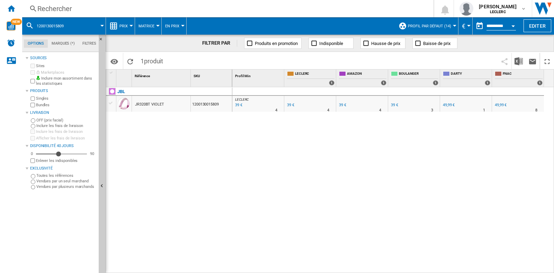
click at [102, 8] on div "Rechercher" at bounding box center [226, 9] width 378 height 10
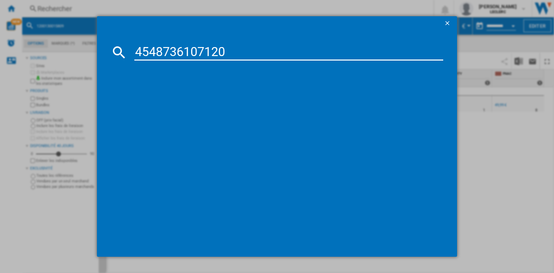
type input "4548736107120"
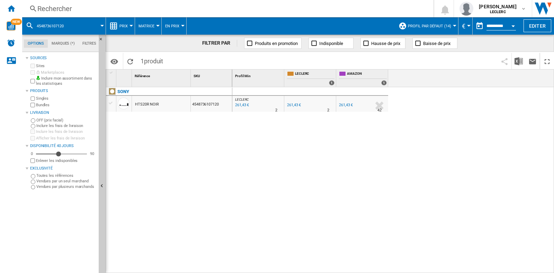
click at [79, 6] on div "Rechercher" at bounding box center [226, 9] width 378 height 10
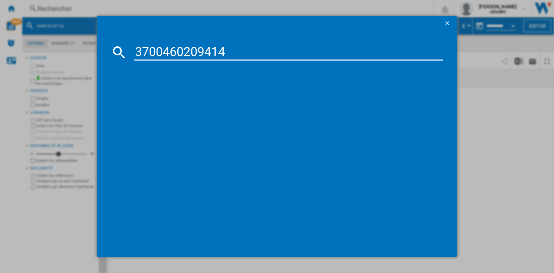
type input "3700460209414"
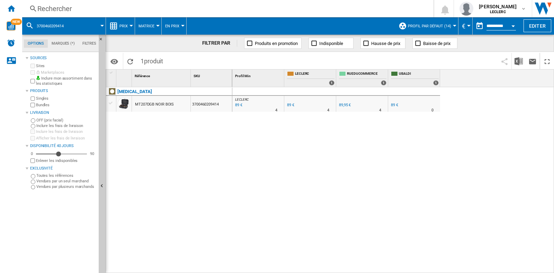
click at [108, 8] on div "Rechercher" at bounding box center [226, 9] width 378 height 10
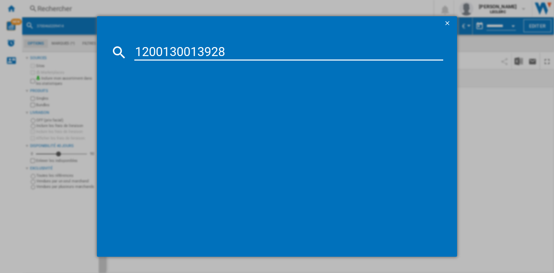
type input "1200130013928"
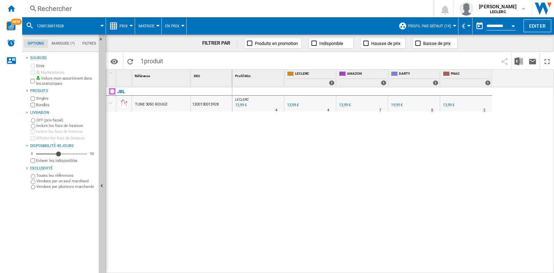
click at [87, 10] on div "Rechercher" at bounding box center [226, 9] width 378 height 10
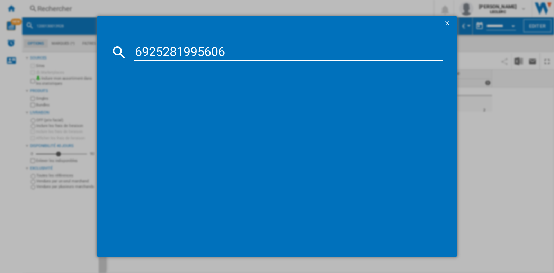
type input "6925281995606"
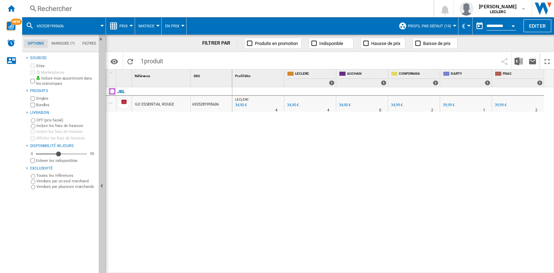
click at [83, 9] on div "Rechercher" at bounding box center [226, 9] width 378 height 10
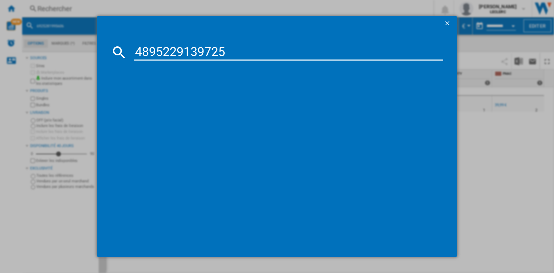
type input "4895229139725"
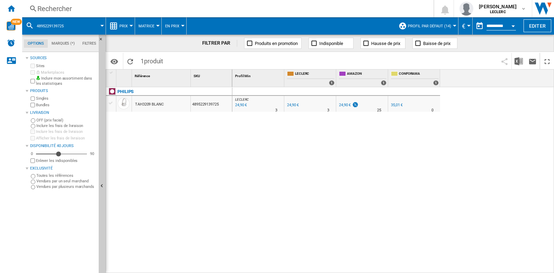
click at [74, 15] on div "Rechercher Rechercher 0 louise de castet LECLERC LECLERC Mes paramètres Se déco…" at bounding box center [288, 8] width 532 height 17
click at [76, 11] on div "Rechercher" at bounding box center [226, 9] width 378 height 10
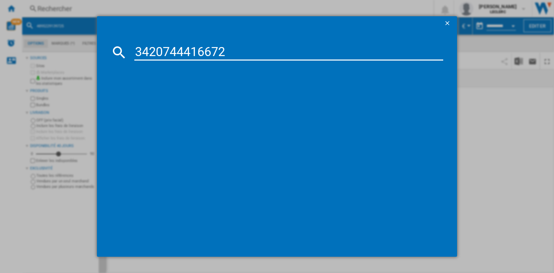
type input "3420744416672"
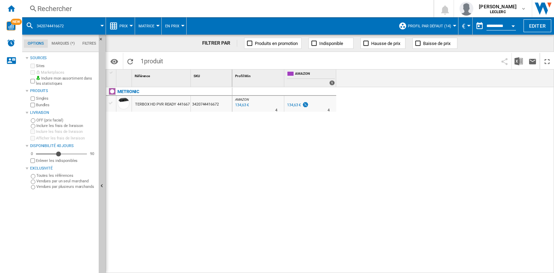
click at [79, 11] on div "Rechercher" at bounding box center [226, 9] width 378 height 10
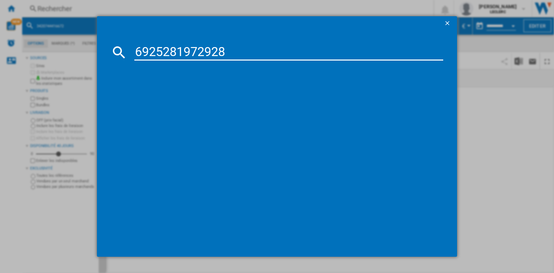
type input "6925281972928"
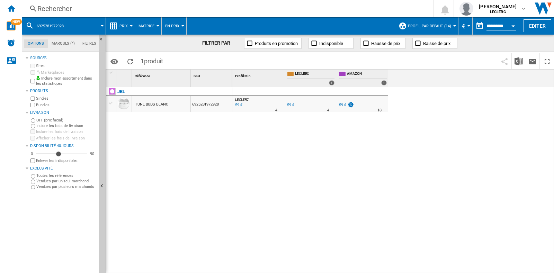
click at [131, 10] on div "Rechercher" at bounding box center [226, 9] width 378 height 10
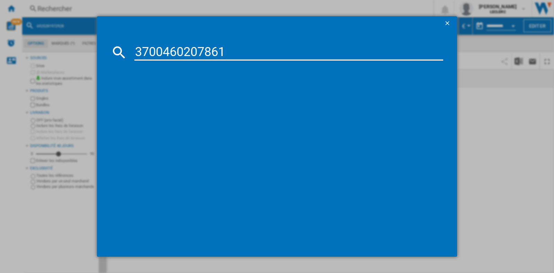
type input "3700460207861"
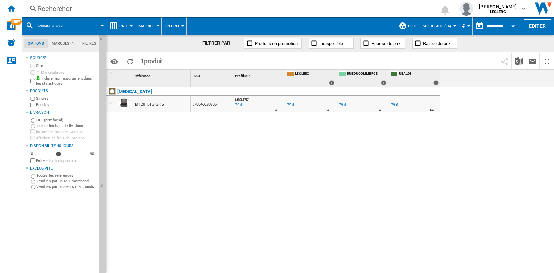
click at [171, 6] on div "Rechercher" at bounding box center [226, 9] width 378 height 10
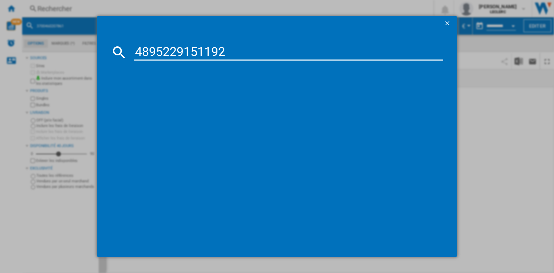
type input "4895229151192"
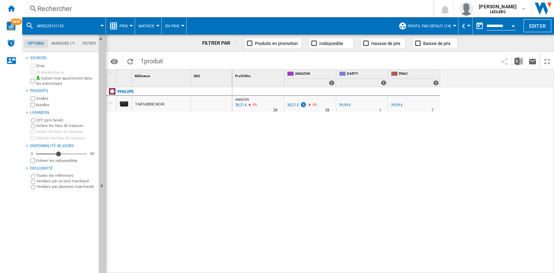
click at [131, 6] on div "Rechercher" at bounding box center [226, 9] width 378 height 10
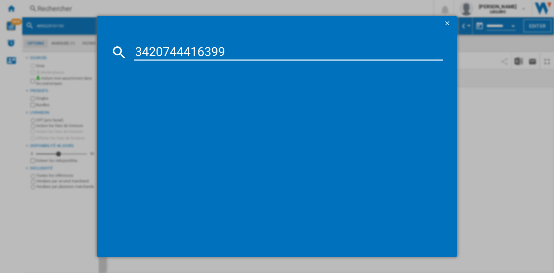
type input "3420744416399"
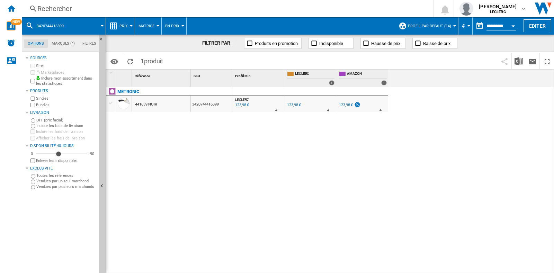
click at [130, 4] on div "Rechercher" at bounding box center [226, 9] width 378 height 10
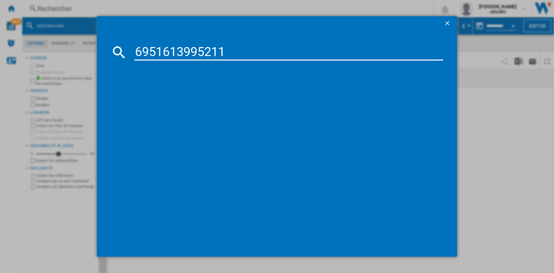
type input "6951613995211"
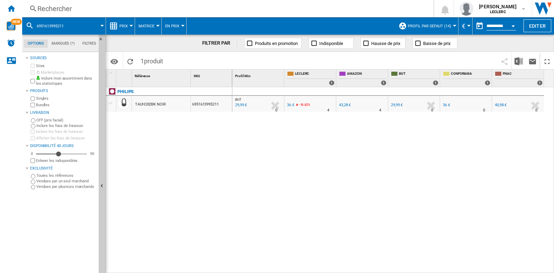
click at [120, 8] on div "Rechercher" at bounding box center [226, 9] width 378 height 10
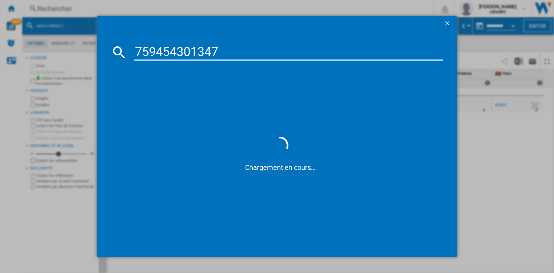
click at [138, 48] on input "759454301347" at bounding box center [288, 52] width 309 height 17
type input "0759454301347"
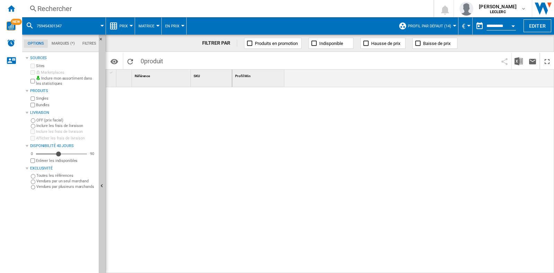
click at [136, 15] on div "Rechercher Rechercher 0 louise de castet LECLERC LECLERC Mes paramètres Se déco…" at bounding box center [288, 8] width 532 height 17
click at [130, 10] on div "Rechercher" at bounding box center [226, 9] width 378 height 10
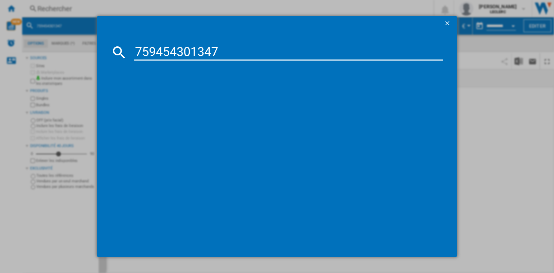
type input "759454301347"
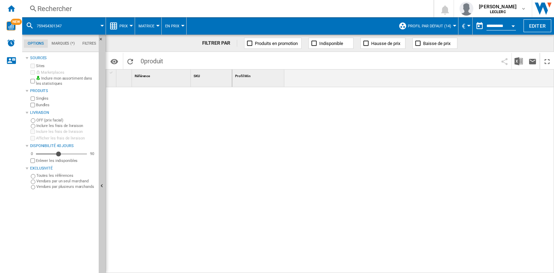
click at [104, 5] on div "Rechercher" at bounding box center [226, 9] width 378 height 10
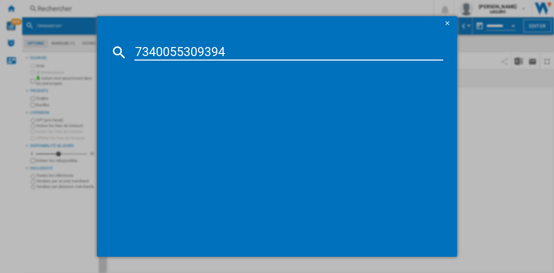
type input "7340055309394"
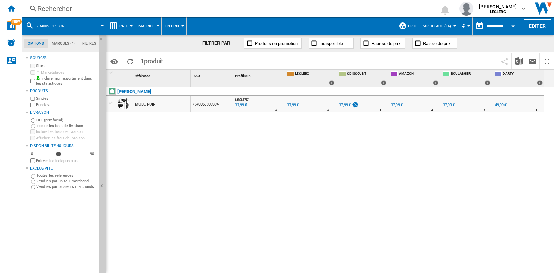
click at [102, 12] on div "Rechercher" at bounding box center [226, 9] width 378 height 10
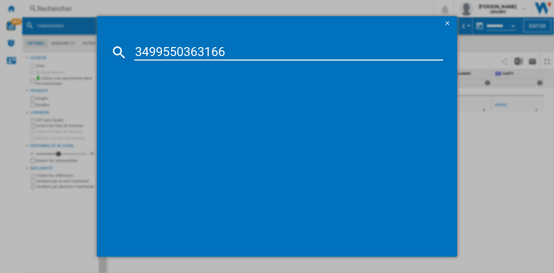
type input "3499550363166"
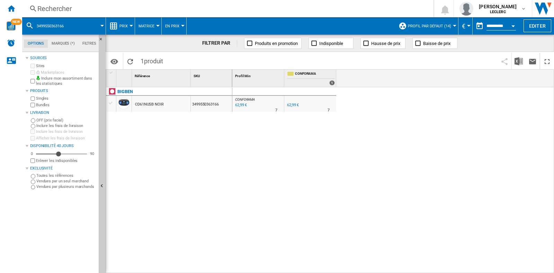
click at [95, 6] on div "Rechercher" at bounding box center [226, 9] width 378 height 10
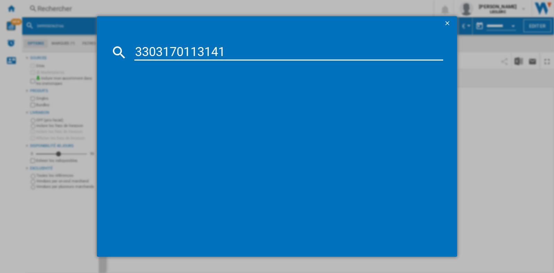
type input "3303170113141"
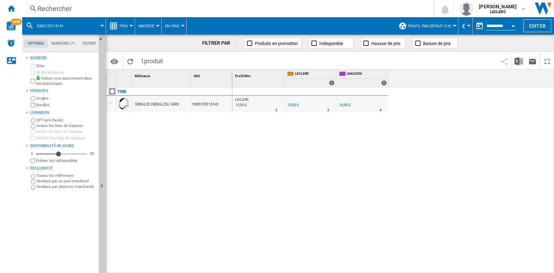
click at [101, 8] on div "Rechercher" at bounding box center [226, 9] width 378 height 10
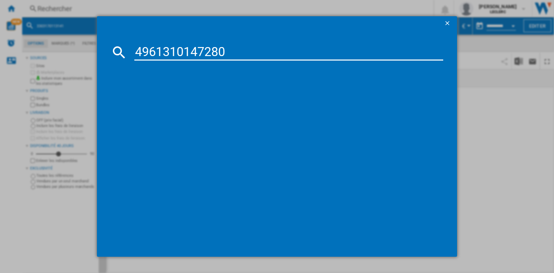
type input "4961310147280"
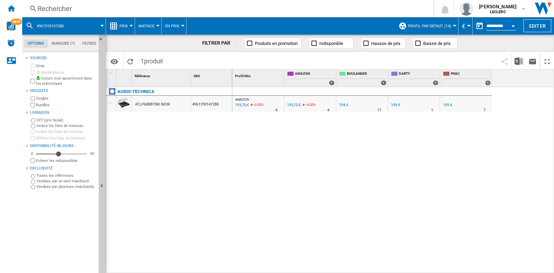
click at [103, 9] on div "Rechercher" at bounding box center [226, 9] width 378 height 10
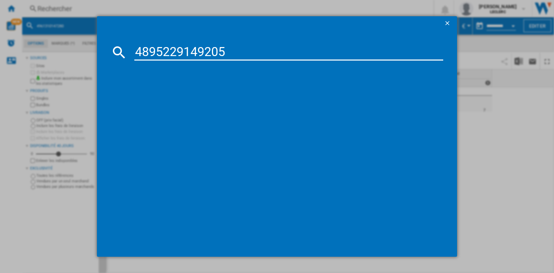
type input "4895229149205"
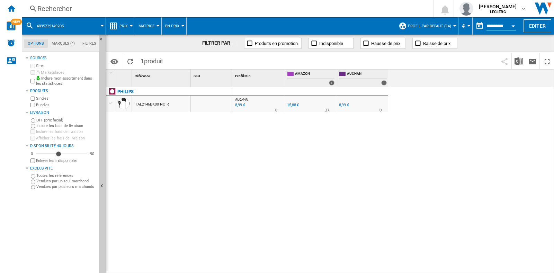
click at [101, 9] on div "Rechercher" at bounding box center [226, 9] width 378 height 10
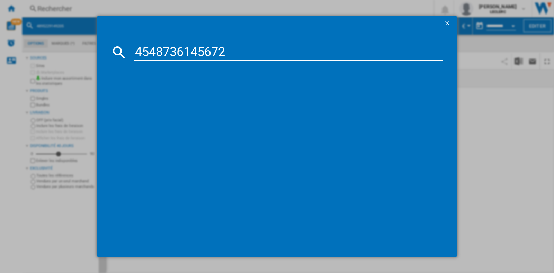
type input "4548736145672"
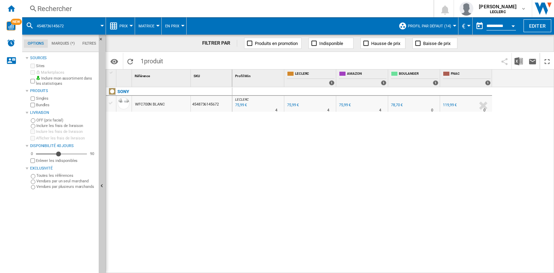
click at [100, 10] on div "Rechercher" at bounding box center [226, 9] width 378 height 10
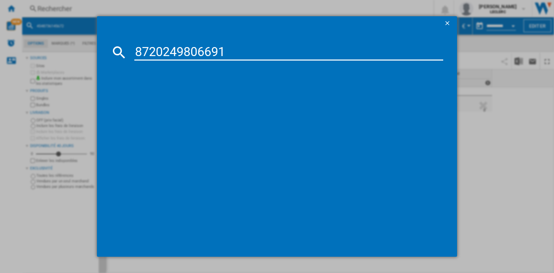
type input "8720249806691"
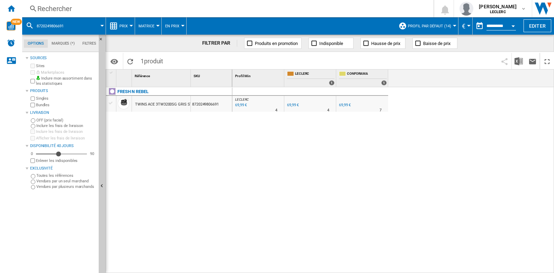
click at [106, 8] on div "Rechercher" at bounding box center [226, 9] width 378 height 10
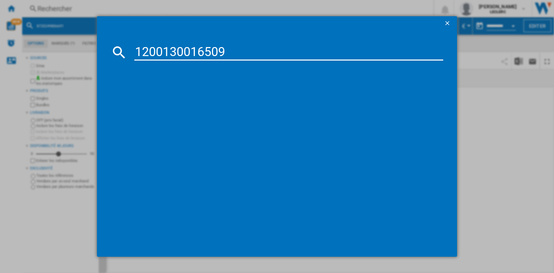
type input "1200130016509"
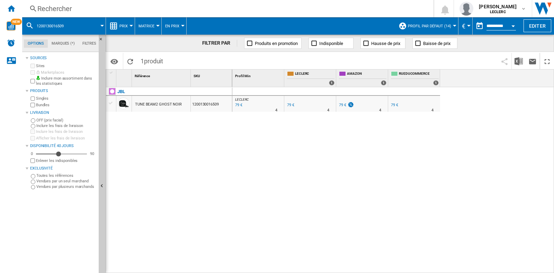
click at [98, 11] on div "Rechercher" at bounding box center [226, 9] width 378 height 10
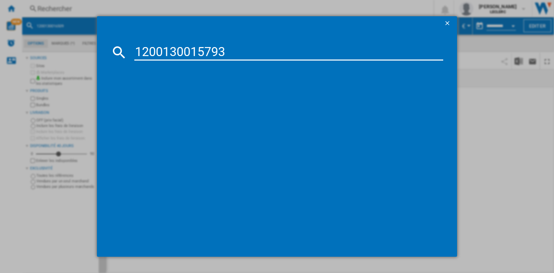
type input "1200130015793"
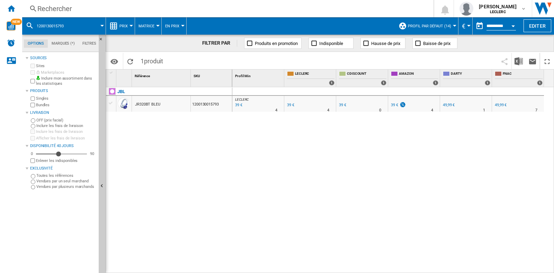
click at [79, 13] on div "Rechercher" at bounding box center [226, 9] width 378 height 10
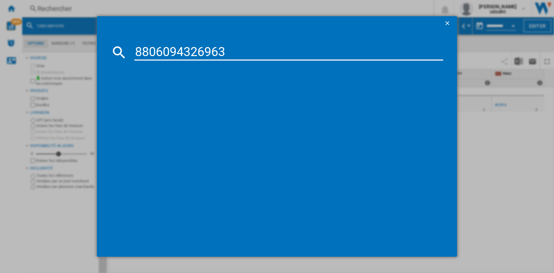
type input "8806094326963"
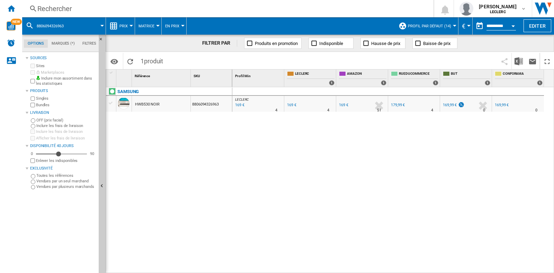
click at [87, 8] on div "Rechercher" at bounding box center [226, 9] width 378 height 10
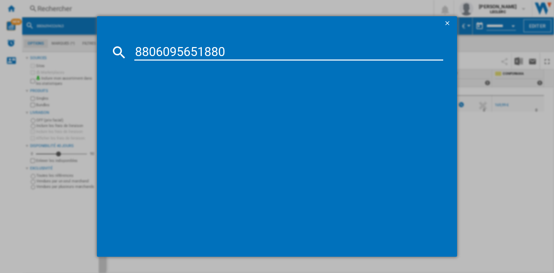
type input "8806095651880"
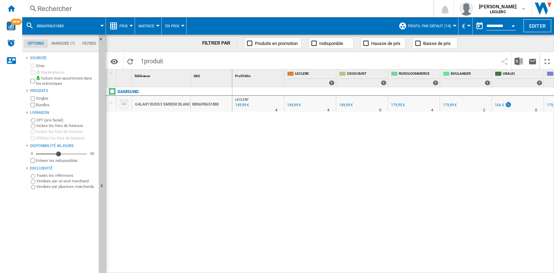
click at [128, 9] on div "Rechercher" at bounding box center [226, 9] width 378 height 10
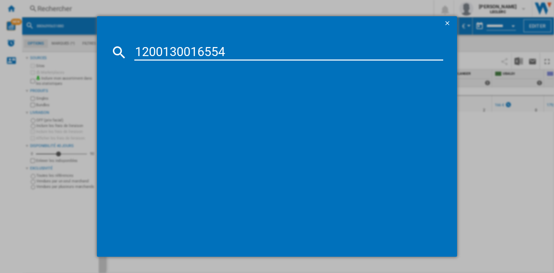
type input "1200130016554"
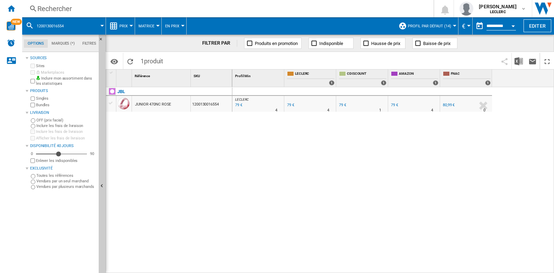
click at [105, 7] on div "Rechercher" at bounding box center [226, 9] width 378 height 10
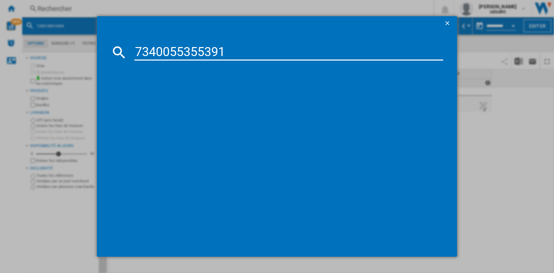
type input "7340055355391"
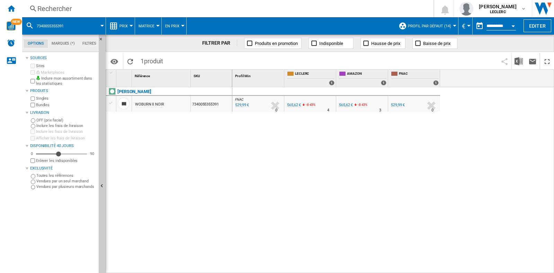
click at [92, 9] on div "Rechercher" at bounding box center [226, 9] width 378 height 10
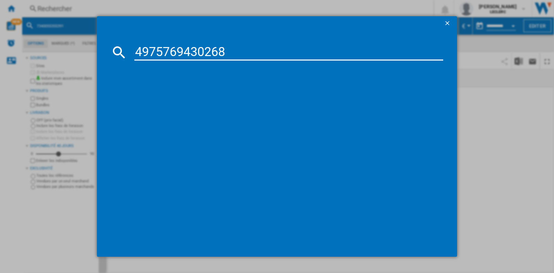
type input "4975769430268"
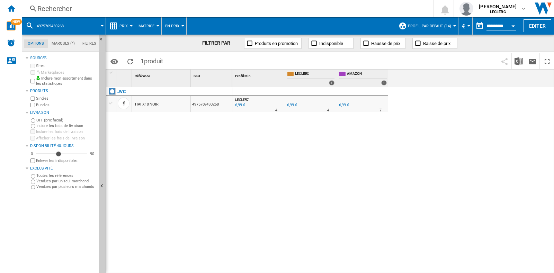
click at [132, 6] on div "Rechercher" at bounding box center [226, 9] width 378 height 10
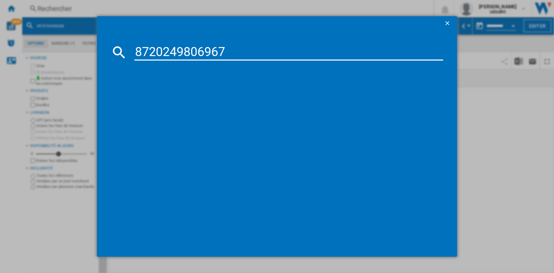
type input "8720249806967"
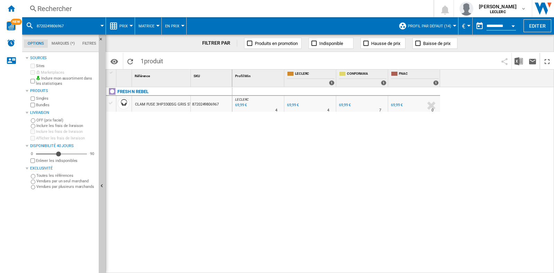
click at [106, 10] on div "Rechercher" at bounding box center [226, 9] width 378 height 10
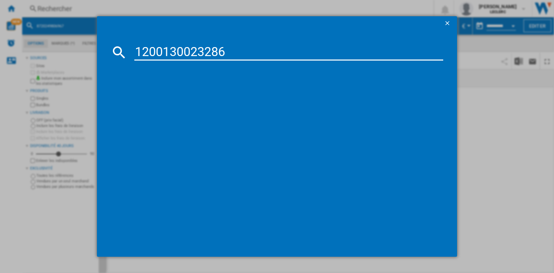
type input "1200130023286"
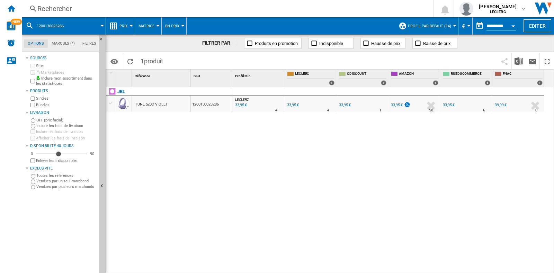
click at [106, 12] on div "Rechercher" at bounding box center [226, 9] width 378 height 10
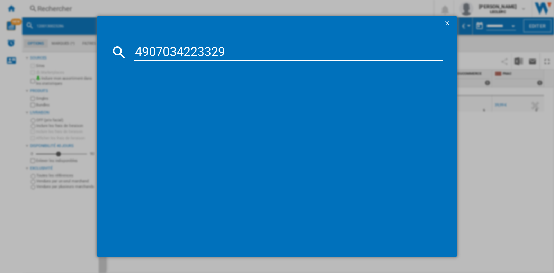
type input "4907034223329"
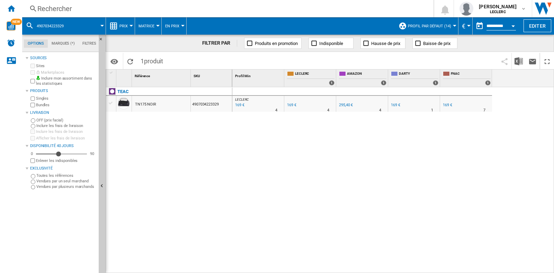
click at [94, 15] on div "Rechercher Rechercher 0 louise de castet LECLERC LECLERC Mes paramètres Se déco…" at bounding box center [288, 8] width 532 height 17
click at [119, 11] on div "Rechercher" at bounding box center [226, 9] width 378 height 10
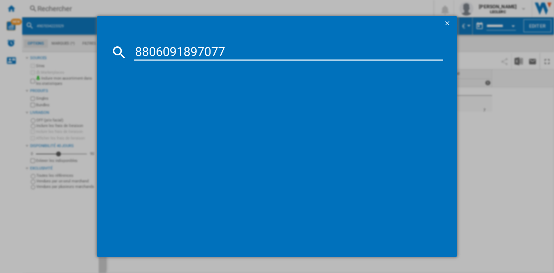
type input "8806091897077"
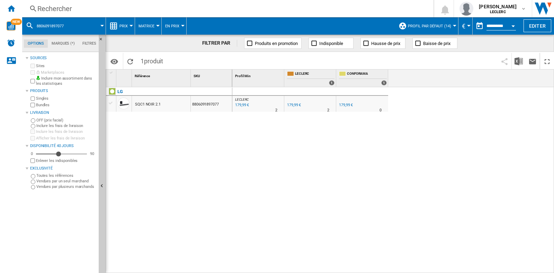
click at [90, 11] on div "Rechercher" at bounding box center [226, 9] width 378 height 10
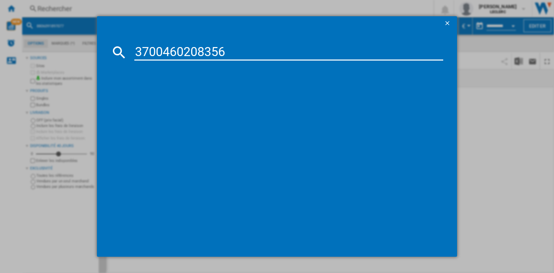
type input "3700460208356"
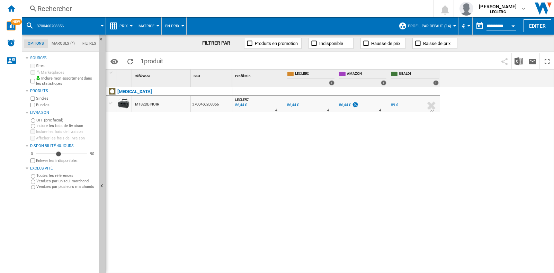
click at [107, 9] on div "Rechercher" at bounding box center [226, 9] width 378 height 10
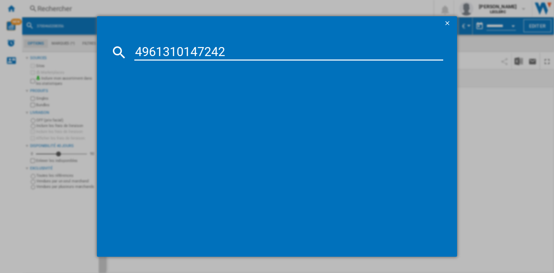
type input "4961310147242"
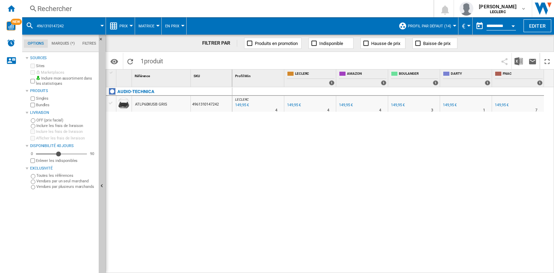
click at [114, 6] on div "Rechercher" at bounding box center [226, 9] width 378 height 10
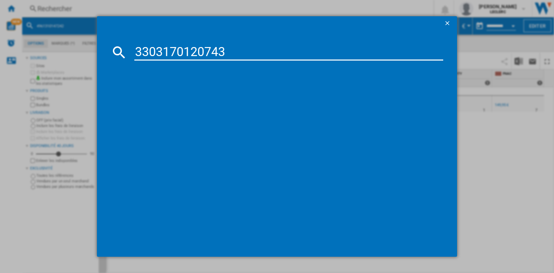
type input "3303170120743"
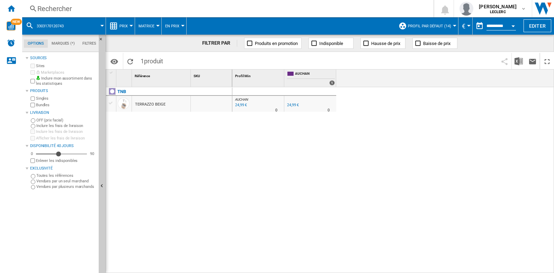
click at [115, 9] on div "Rechercher" at bounding box center [226, 9] width 378 height 10
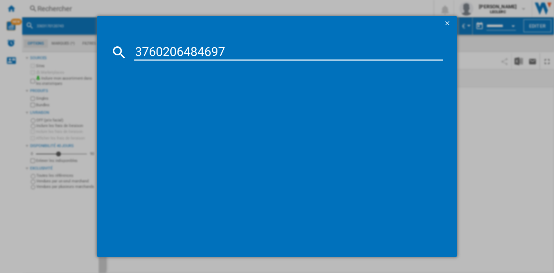
type input "3760206484697"
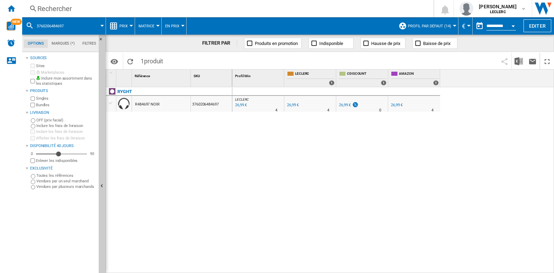
click at [89, 8] on div "Rechercher" at bounding box center [226, 9] width 378 height 10
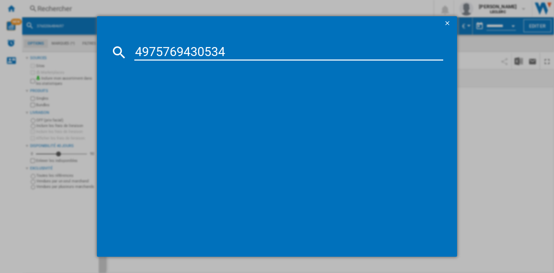
type input "4975769430534"
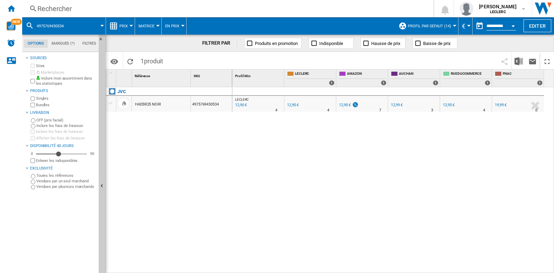
click at [80, 2] on div "Rechercher Rechercher 0 louise de castet LECLERC LECLERC Mes paramètres Se déco…" at bounding box center [288, 8] width 532 height 17
click at [87, 7] on div "Rechercher" at bounding box center [226, 9] width 378 height 10
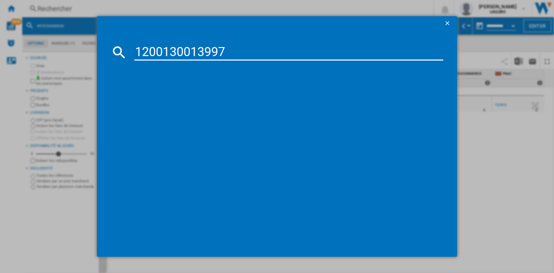
type input "1200130013997"
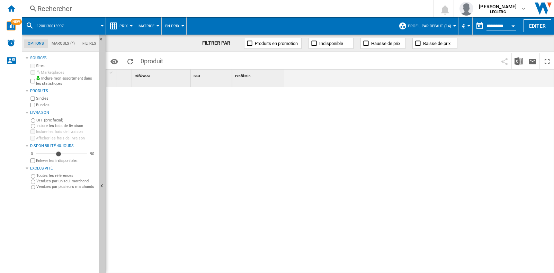
click at [107, 6] on div "Rechercher" at bounding box center [226, 9] width 378 height 10
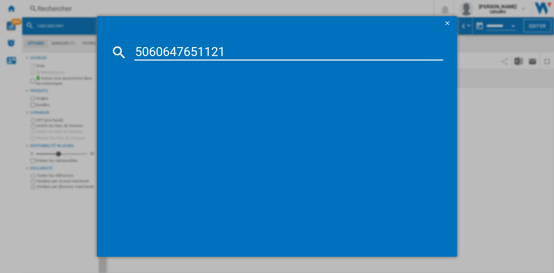
type input "5060647651121"
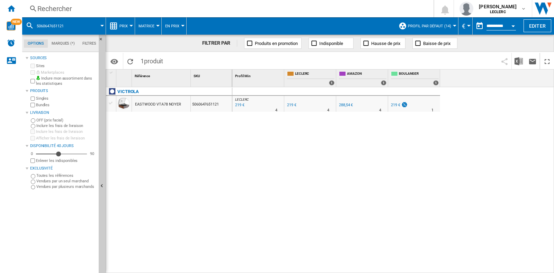
click at [90, 2] on div "Rechercher Rechercher 0 louise de castet LECLERC LECLERC Mes paramètres Se déco…" at bounding box center [288, 8] width 532 height 17
click at [95, 9] on div "Rechercher" at bounding box center [226, 9] width 378 height 10
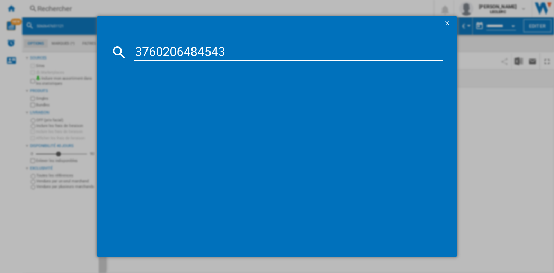
type input "3760206484543"
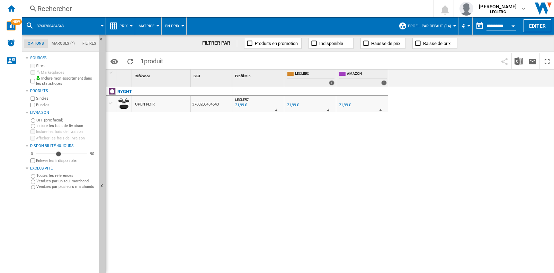
click at [85, 8] on div "Rechercher" at bounding box center [226, 9] width 378 height 10
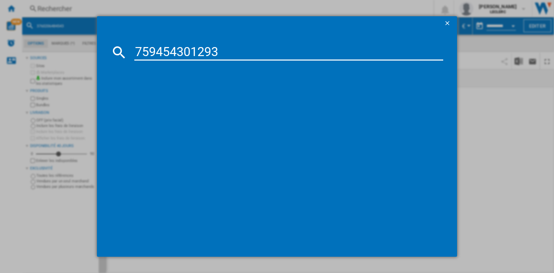
type input "759454301293"
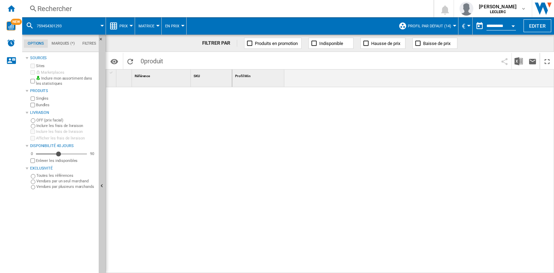
click at [88, 8] on div "Rechercher" at bounding box center [226, 9] width 378 height 10
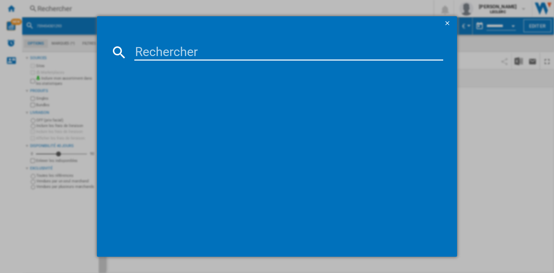
type input "5060647651114"
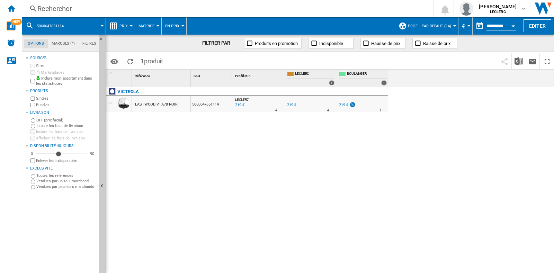
click at [95, 6] on div "Rechercher" at bounding box center [226, 9] width 378 height 10
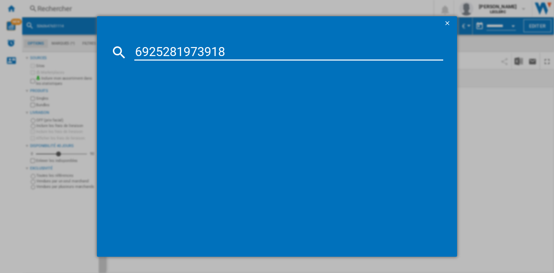
type input "6925281973918"
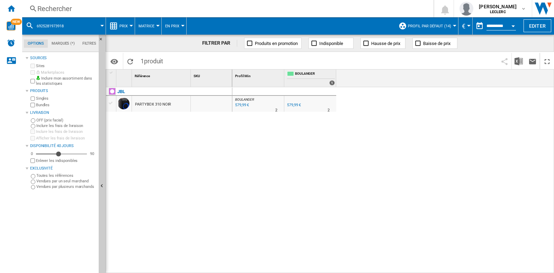
click at [95, 11] on div "Rechercher" at bounding box center [226, 9] width 378 height 10
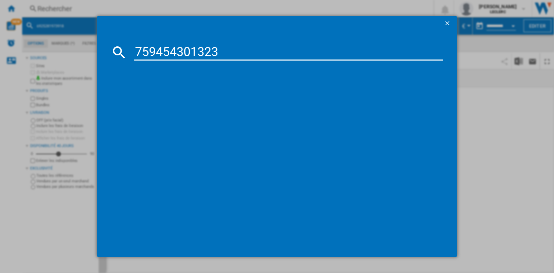
type input "759454301323"
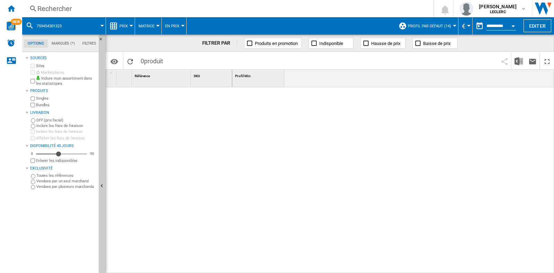
click at [77, 10] on div "Rechercher" at bounding box center [226, 9] width 378 height 10
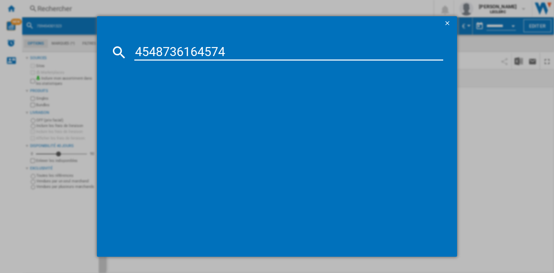
type input "4548736164574"
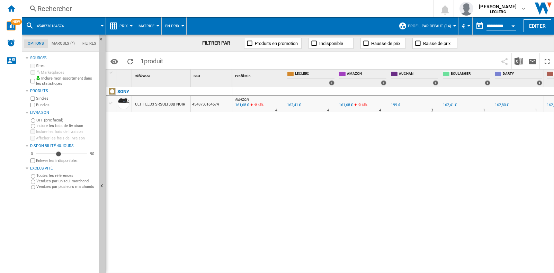
click at [78, 12] on div "Rechercher" at bounding box center [226, 9] width 378 height 10
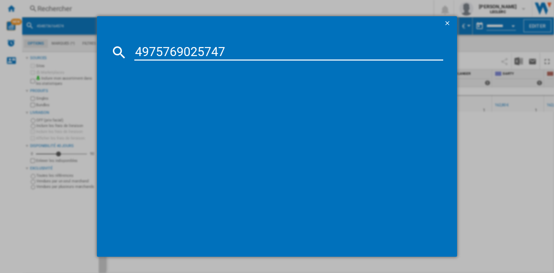
type input "4975769025747"
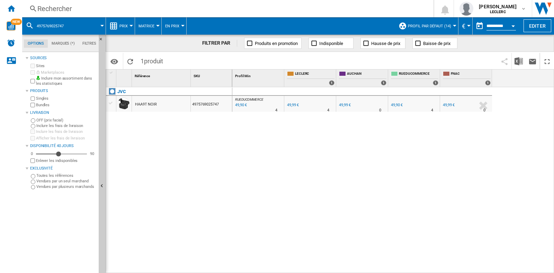
click at [105, 8] on div "Rechercher" at bounding box center [226, 9] width 378 height 10
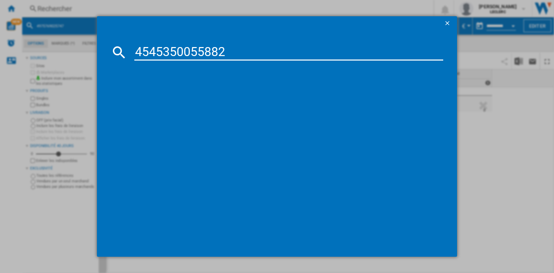
type input "4545350055882"
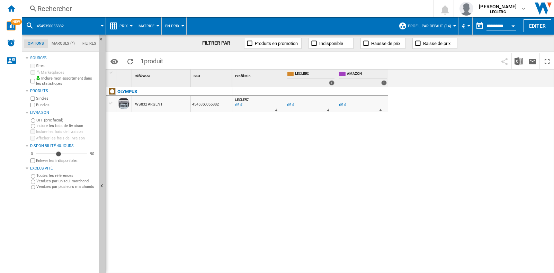
click at [96, 3] on div "Rechercher Rechercher 0 louise de castet LECLERC LECLERC Mes paramètres Se déco…" at bounding box center [288, 8] width 532 height 17
click at [96, 9] on div "Rechercher" at bounding box center [226, 9] width 378 height 10
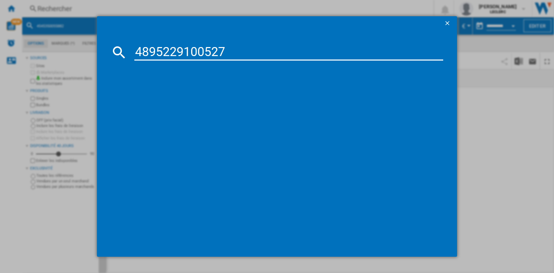
type input "4895229100527"
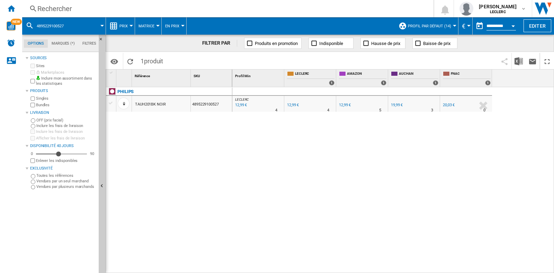
click at [71, 7] on div "Rechercher" at bounding box center [226, 9] width 378 height 10
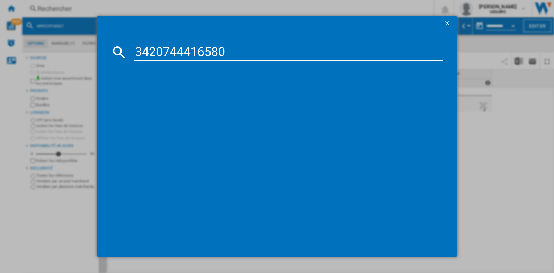
type input "3420744416580"
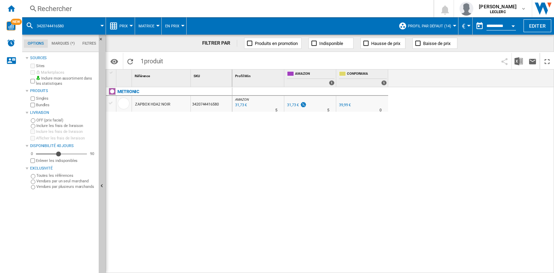
click at [136, 7] on div "Rechercher" at bounding box center [226, 9] width 378 height 10
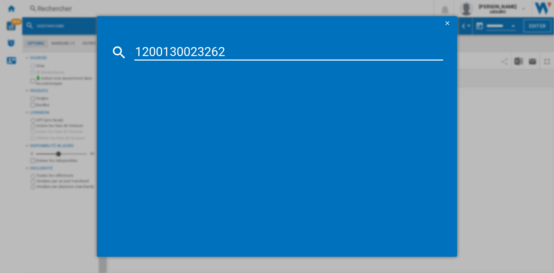
type input "1200130023262"
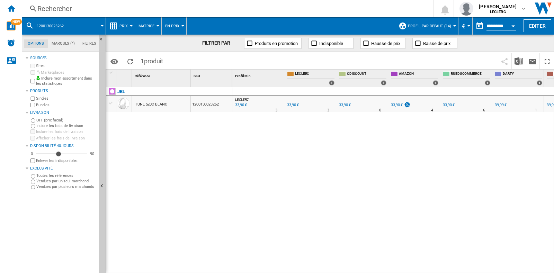
click at [74, 11] on div "Rechercher" at bounding box center [226, 9] width 378 height 10
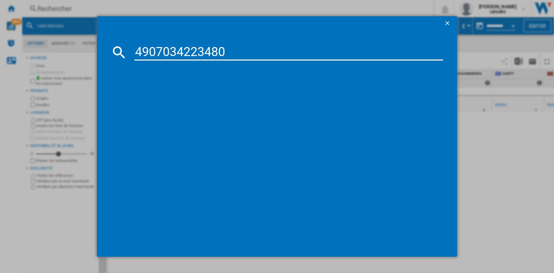
type input "4907034223480"
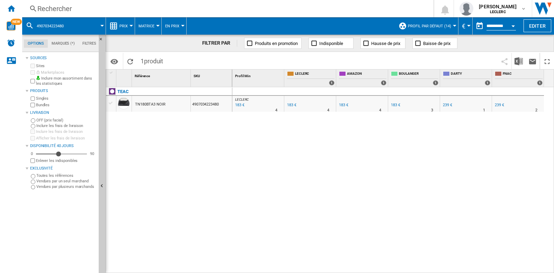
click at [90, 8] on div "Rechercher" at bounding box center [226, 9] width 378 height 10
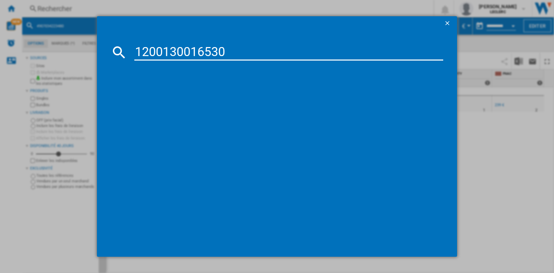
type input "1200130016530"
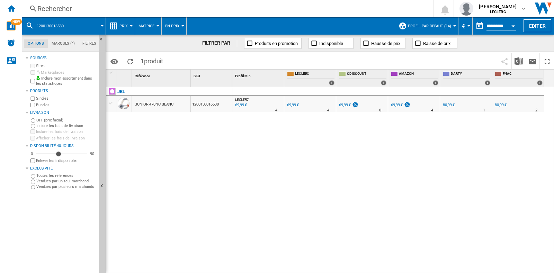
click at [85, 15] on div "Rechercher Rechercher 0 louise de castet LECLERC LECLERC Mes paramètres Se déco…" at bounding box center [288, 8] width 532 height 17
click at [128, 14] on div "Rechercher Rechercher 0 louise de castet LECLERC LECLERC Mes paramètres Se déco…" at bounding box center [288, 8] width 532 height 17
click at [78, 13] on div "Rechercher" at bounding box center [226, 9] width 378 height 10
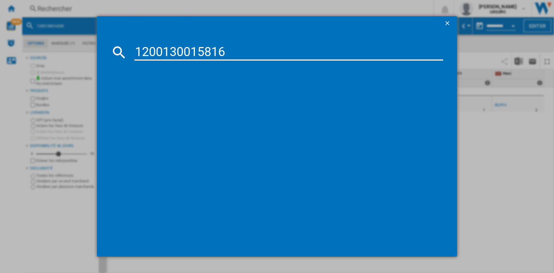
type input "1200130015816"
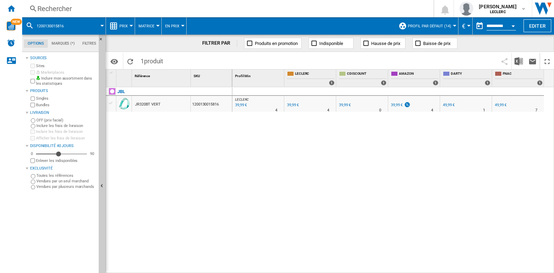
click at [81, 8] on div "Rechercher" at bounding box center [226, 9] width 378 height 10
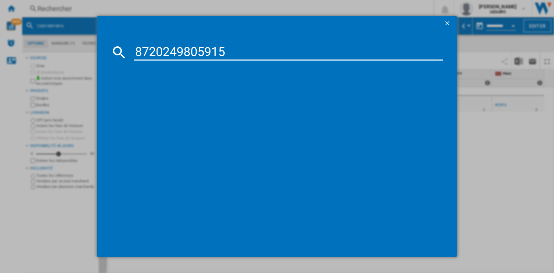
type input "8720249805915"
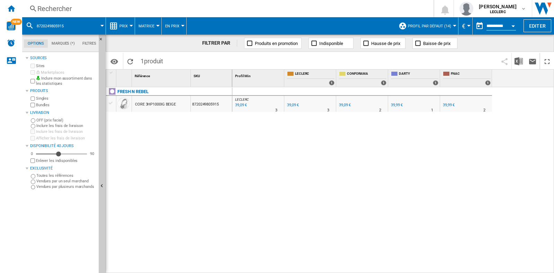
click at [91, 12] on div "Rechercher" at bounding box center [226, 9] width 378 height 10
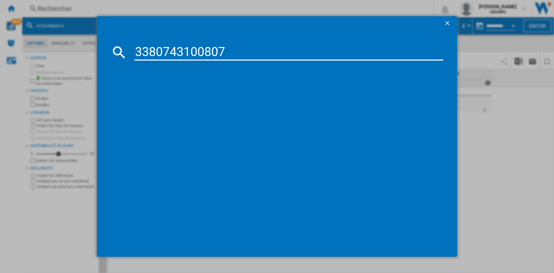
type input "3380743100807"
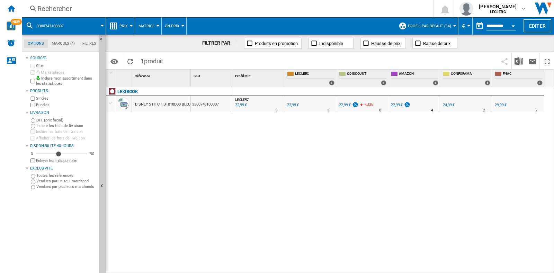
click at [74, 9] on div "Rechercher" at bounding box center [226, 9] width 378 height 10
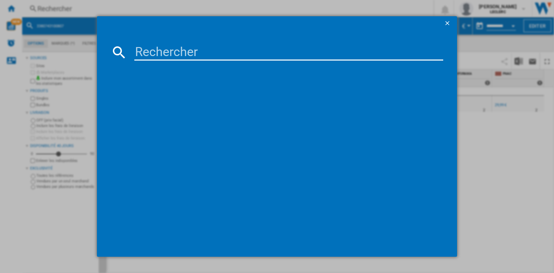
type input "5420047142955"
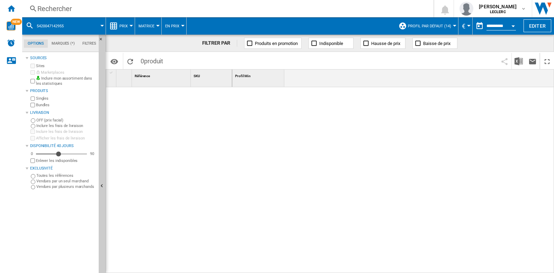
click at [136, 6] on div "Rechercher" at bounding box center [226, 9] width 378 height 10
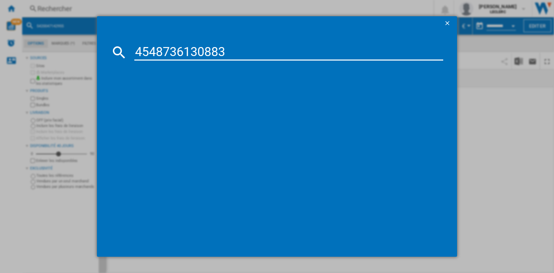
type input "4548736130883"
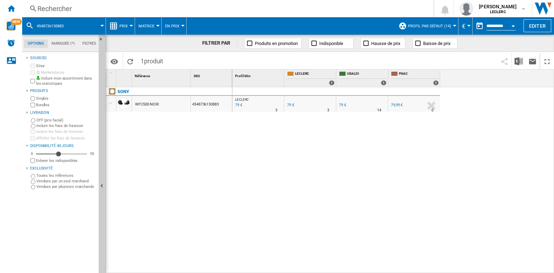
click at [104, 8] on div "Rechercher" at bounding box center [226, 9] width 378 height 10
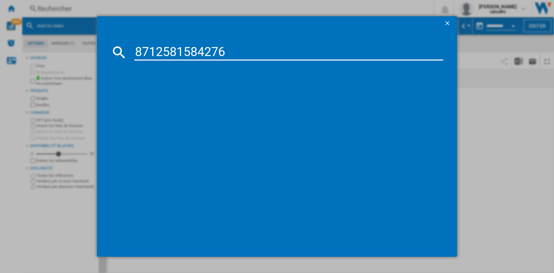
type input "8712581584276"
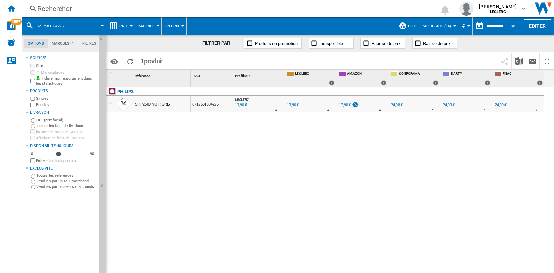
click at [95, 6] on div "Rechercher" at bounding box center [226, 9] width 378 height 10
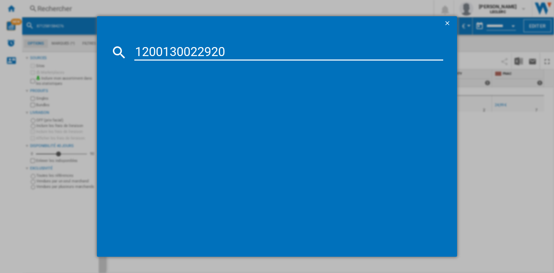
type input "1200130022920"
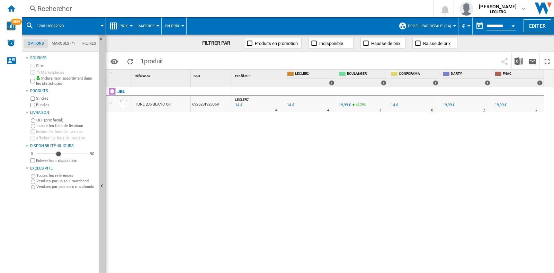
click at [103, 5] on div "Rechercher" at bounding box center [226, 9] width 378 height 10
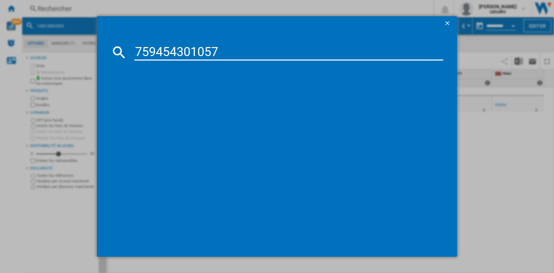
type input "759454301057"
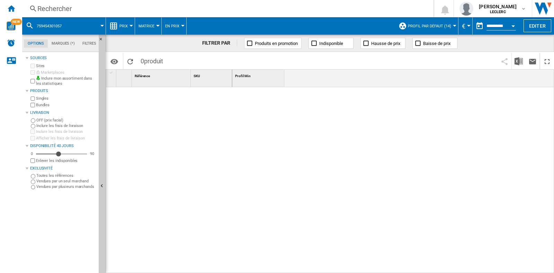
click at [132, 13] on div "Rechercher" at bounding box center [226, 9] width 378 height 10
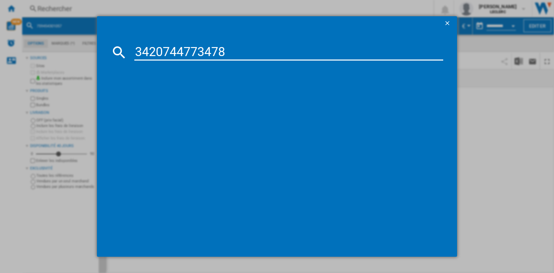
type input "3420744773478"
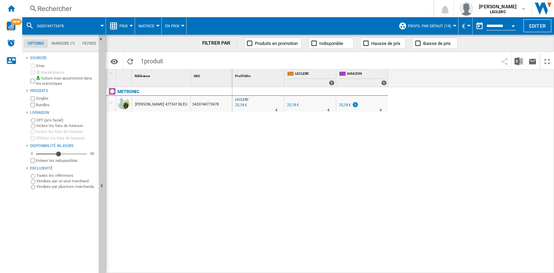
click at [123, 6] on div "Rechercher" at bounding box center [226, 9] width 378 height 10
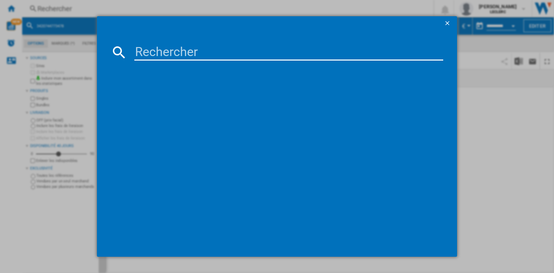
type input "759454301064"
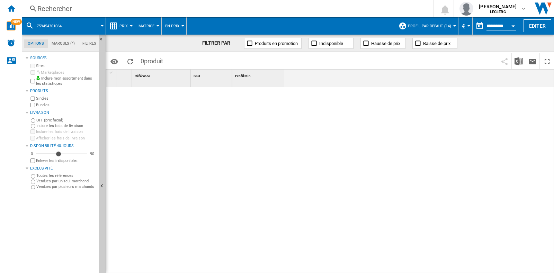
click at [120, 9] on div "Rechercher" at bounding box center [226, 9] width 378 height 10
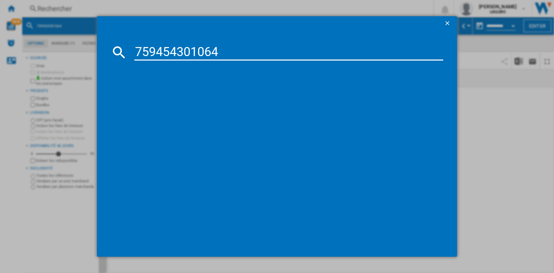
click at [138, 50] on input "759454301064" at bounding box center [288, 52] width 309 height 17
type input "0759454301064"
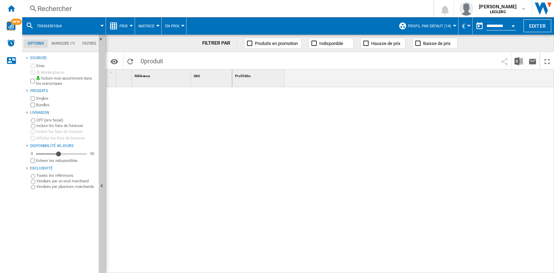
click at [67, 5] on div "Rechercher" at bounding box center [226, 9] width 378 height 10
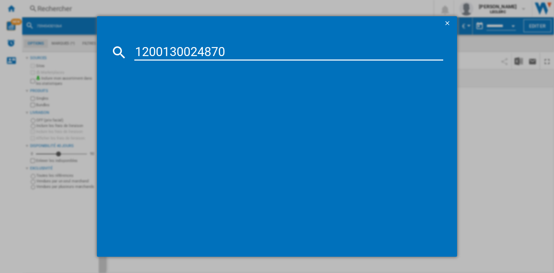
type input "1200130024870"
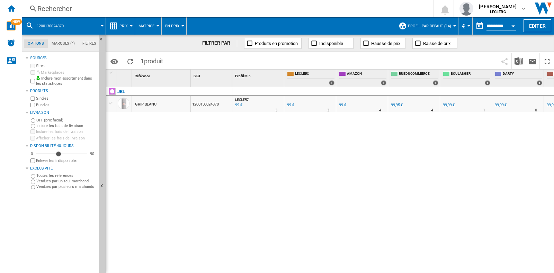
click at [95, 7] on div "Rechercher" at bounding box center [226, 9] width 378 height 10
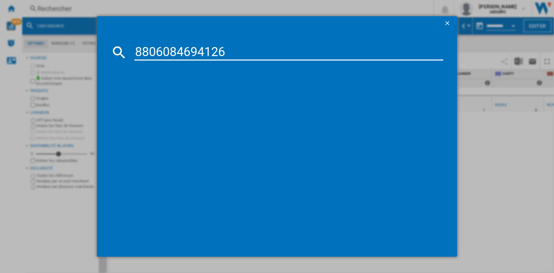
type input "8806084694126"
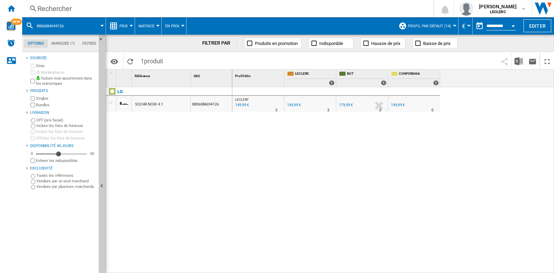
click at [73, 11] on div "Rechercher" at bounding box center [226, 9] width 378 height 10
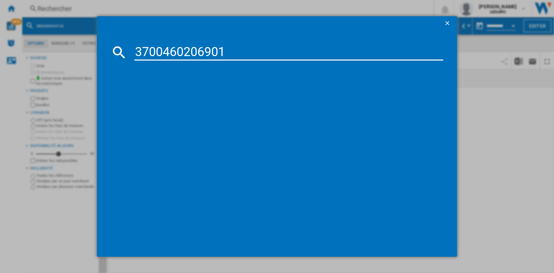
type input "3700460206901"
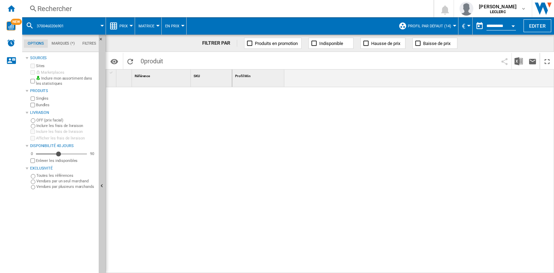
click at [88, 8] on div "Rechercher" at bounding box center [226, 9] width 378 height 10
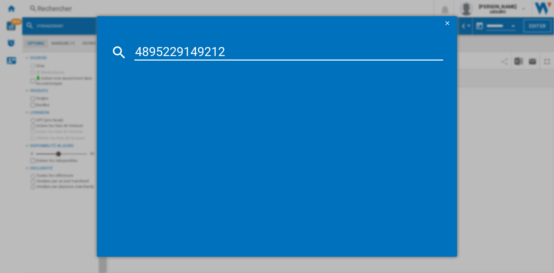
type input "4895229149212"
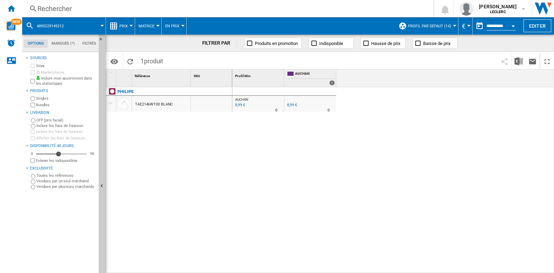
click at [81, 10] on div "Rechercher" at bounding box center [226, 9] width 378 height 10
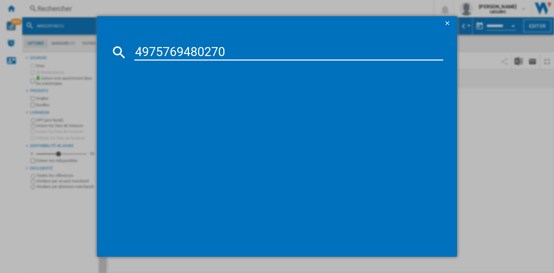
type input "4975769480270"
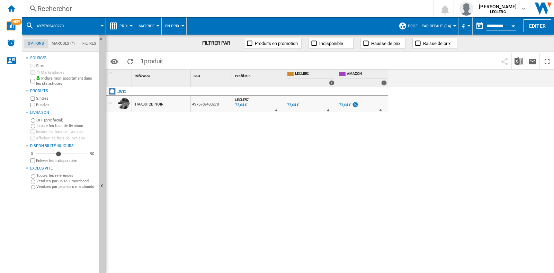
click at [93, 6] on div "Rechercher" at bounding box center [226, 9] width 378 height 10
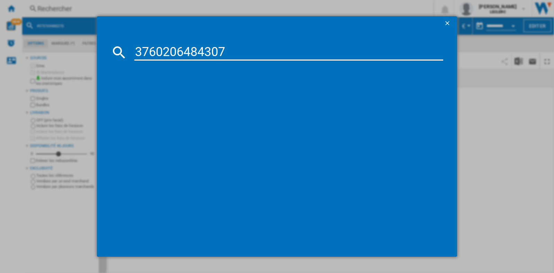
type input "3760206484307"
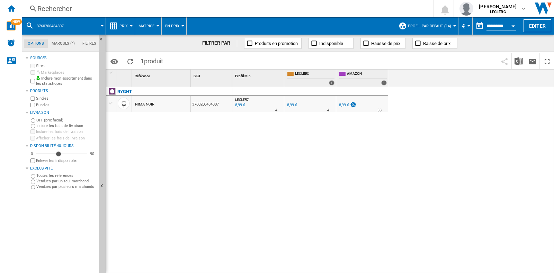
click at [114, 5] on div "Rechercher" at bounding box center [226, 9] width 378 height 10
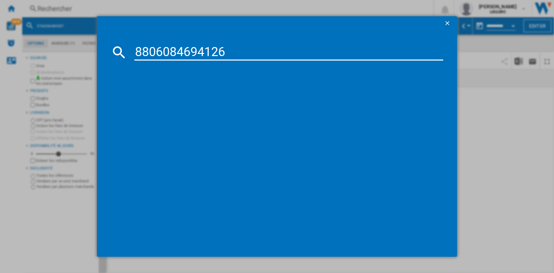
type input "8806084694126"
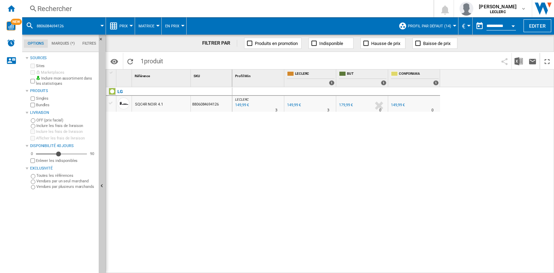
click at [95, 3] on div "Rechercher Rechercher 0 louise de castet LECLERC LECLERC Mes paramètres Se déco…" at bounding box center [288, 8] width 532 height 17
click at [95, 8] on div "Rechercher" at bounding box center [226, 9] width 378 height 10
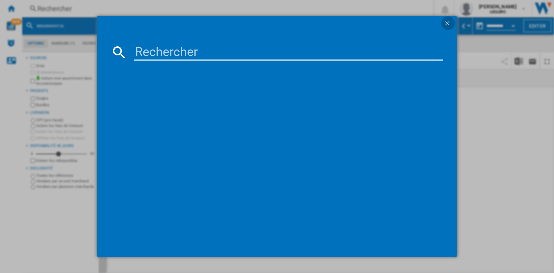
click at [451, 20] on ng-md-icon "getI18NText('BUTTONS.CLOSE_DIALOG')" at bounding box center [448, 24] width 8 height 8
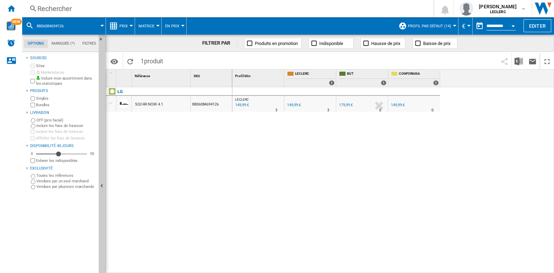
click at [130, 11] on div "Rechercher" at bounding box center [226, 9] width 378 height 10
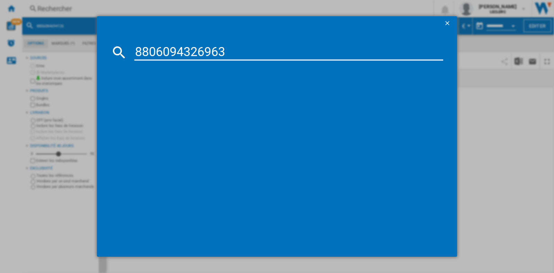
type input "8806094326963"
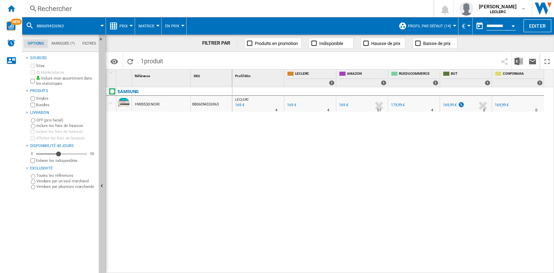
click at [103, 6] on div "Rechercher" at bounding box center [226, 9] width 378 height 10
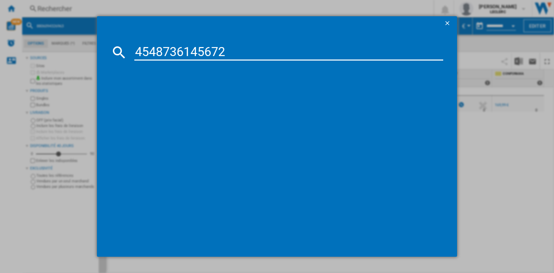
type input "4548736145672"
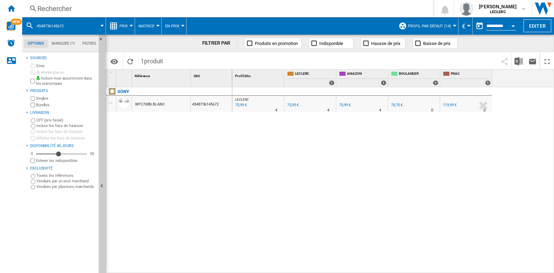
click at [123, 5] on div "Rechercher" at bounding box center [226, 9] width 378 height 10
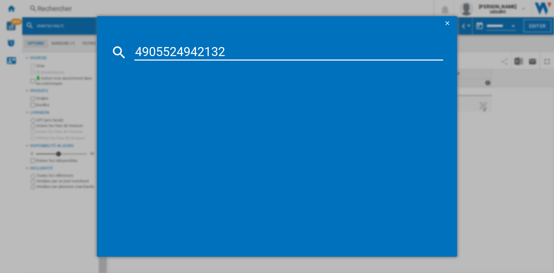
type input "4905524942132"
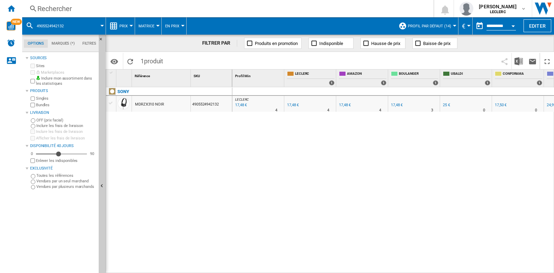
click at [101, 13] on div "Rechercher" at bounding box center [226, 9] width 378 height 10
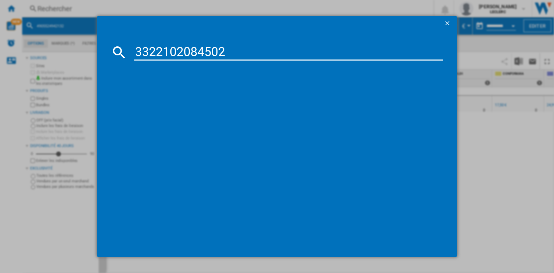
type input "3322102084502"
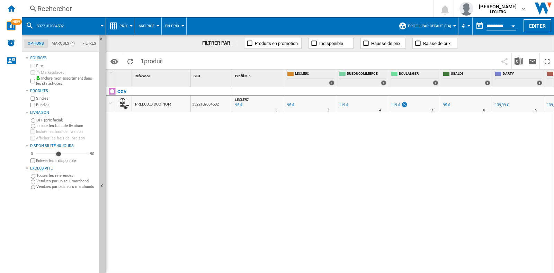
click at [101, 8] on div "Rechercher" at bounding box center [226, 9] width 378 height 10
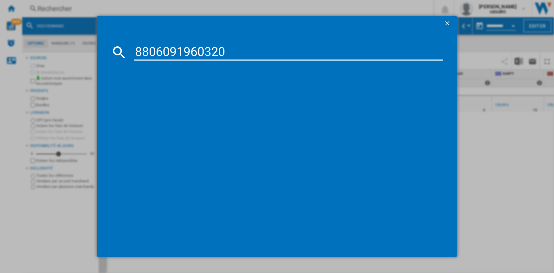
type input "8806091960320"
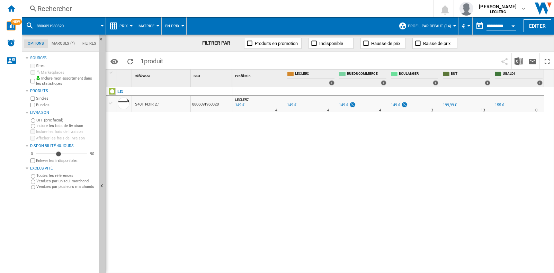
click at [110, 6] on div "Rechercher" at bounding box center [226, 9] width 378 height 10
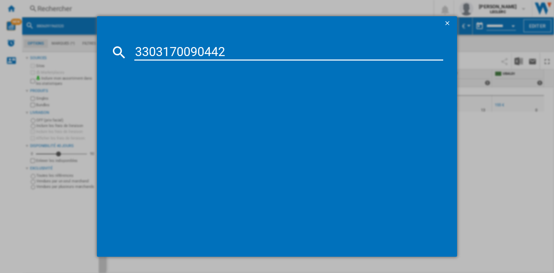
type input "3303170090442"
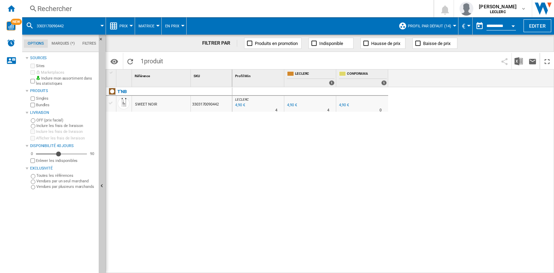
click at [110, 11] on div "Rechercher" at bounding box center [226, 9] width 378 height 10
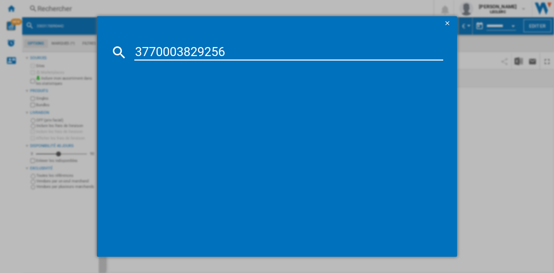
type input "3770003829256"
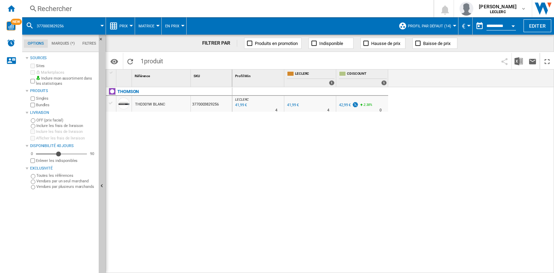
click at [97, 8] on div "Rechercher" at bounding box center [226, 9] width 378 height 10
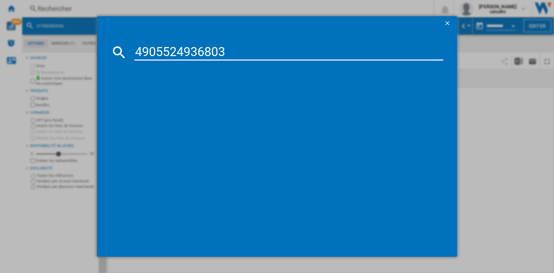
type input "4905524936803"
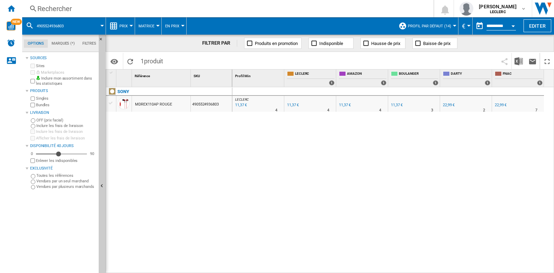
click at [115, 11] on div "Rechercher" at bounding box center [226, 9] width 378 height 10
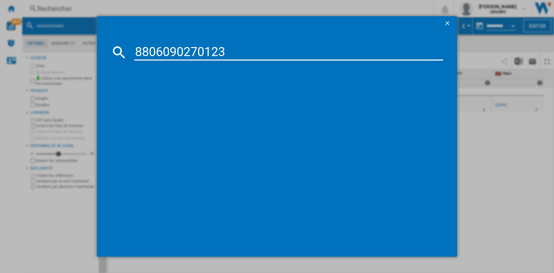
type input "8806090270123"
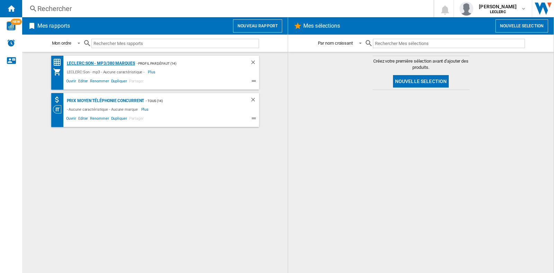
click at [104, 61] on div "LECLERC:Son - mp3/380 marques" at bounding box center [100, 63] width 70 height 9
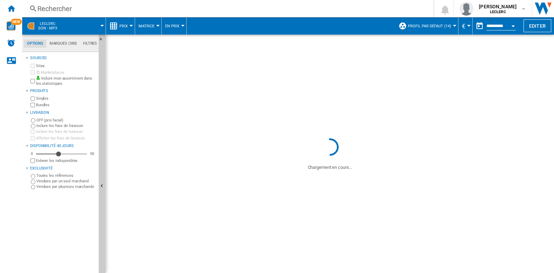
click at [63, 9] on div "Rechercher" at bounding box center [226, 9] width 378 height 10
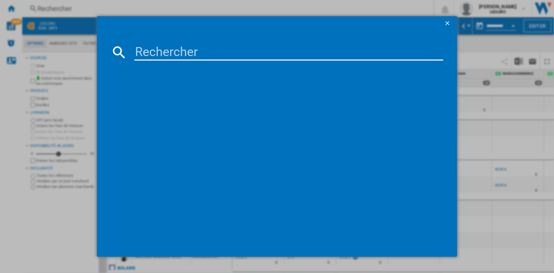
click at [215, 63] on md-dialog-content at bounding box center [277, 143] width 360 height 227
click at [208, 55] on input at bounding box center [288, 52] width 309 height 17
paste input "3700460209254"
type input "3700460209254"
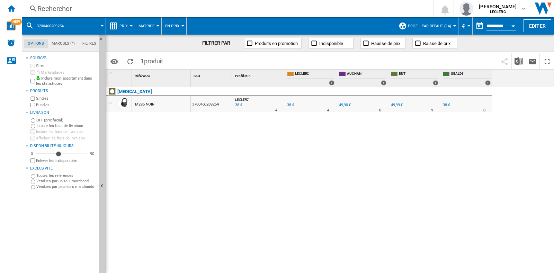
click at [121, 25] on span "Prix" at bounding box center [124, 26] width 8 height 5
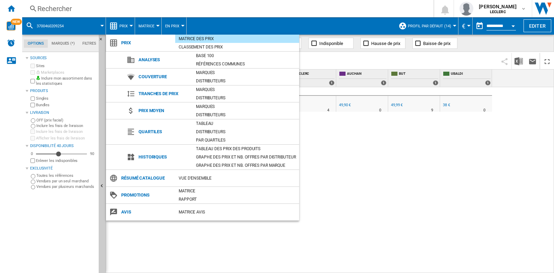
click at [400, 189] on md-backdrop at bounding box center [277, 136] width 554 height 273
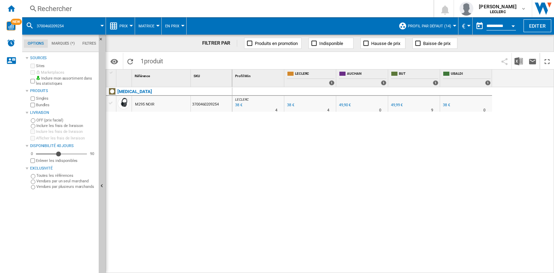
click at [96, 6] on div "Rechercher" at bounding box center [226, 9] width 378 height 10
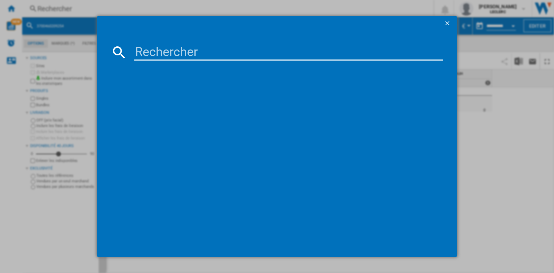
type input "8806096061404"
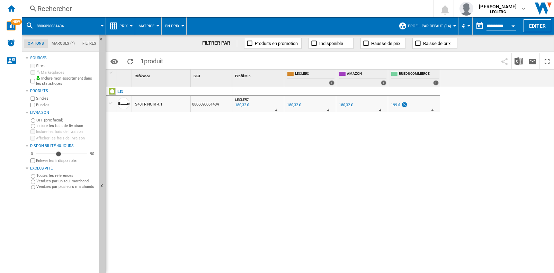
click at [93, 5] on div "Rechercher" at bounding box center [226, 9] width 378 height 10
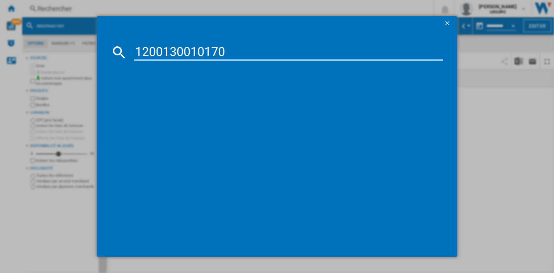
type input "1200130010170"
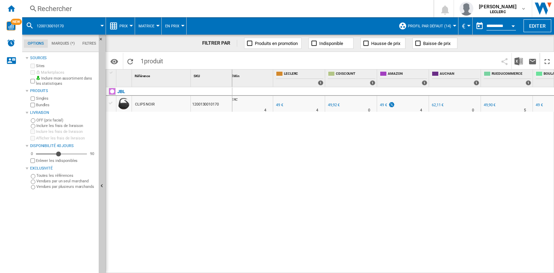
scroll to position [0, 7]
click at [130, 27] on button "Prix" at bounding box center [126, 25] width 12 height 17
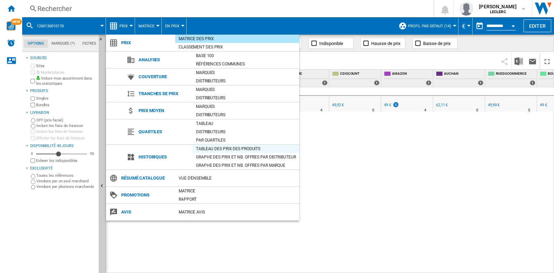
click at [229, 151] on div "Tableau des prix des produits" at bounding box center [246, 148] width 107 height 7
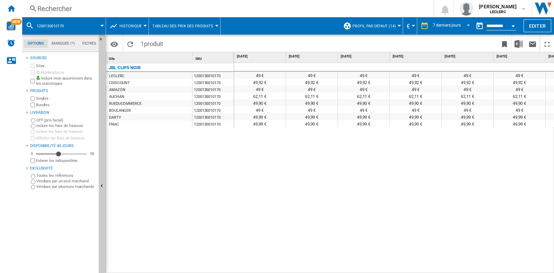
click at [87, 11] on div "Rechercher" at bounding box center [226, 9] width 378 height 10
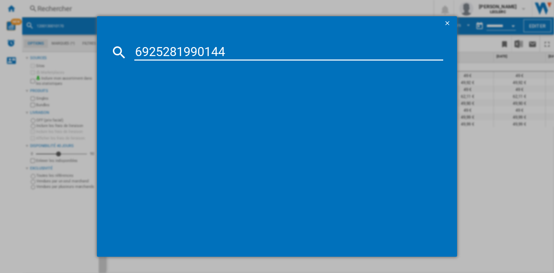
type input "6925281990144"
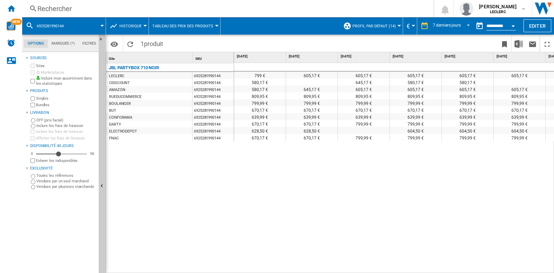
click at [84, 13] on div "Rechercher" at bounding box center [226, 9] width 378 height 10
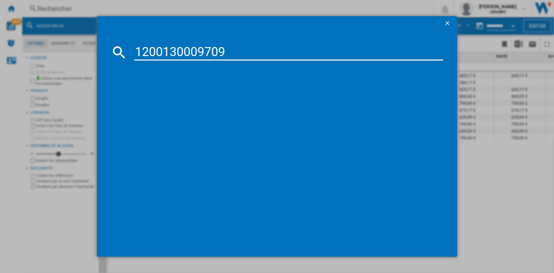
type input "1200130009709"
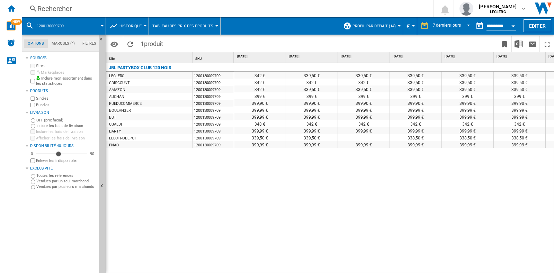
click at [133, 13] on div "Rechercher" at bounding box center [226, 9] width 378 height 10
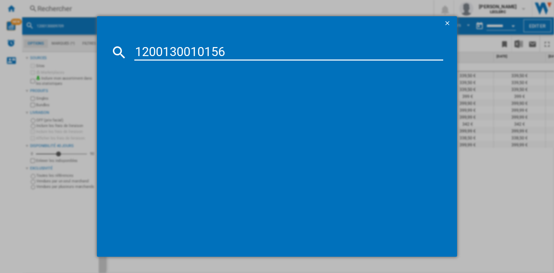
type input "1200130010156"
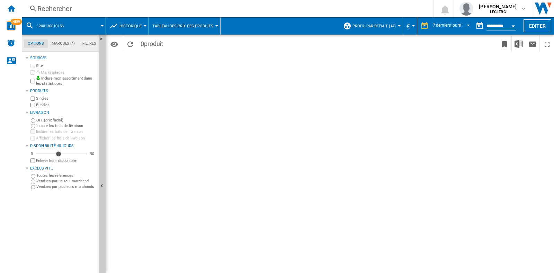
click at [120, 13] on div "Rechercher" at bounding box center [226, 9] width 378 height 10
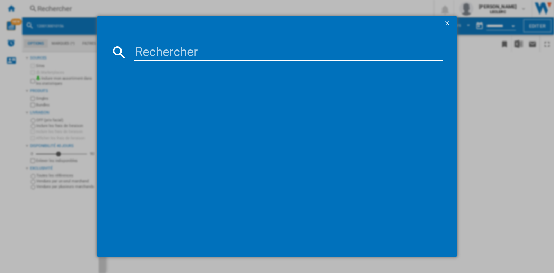
type input "1200130010156"
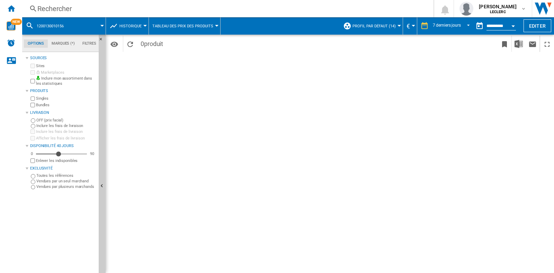
click at [56, 7] on div "Rechercher" at bounding box center [226, 9] width 378 height 10
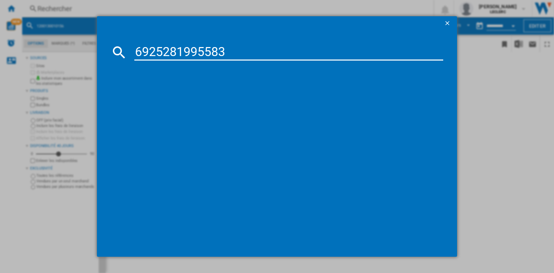
type input "6925281995583"
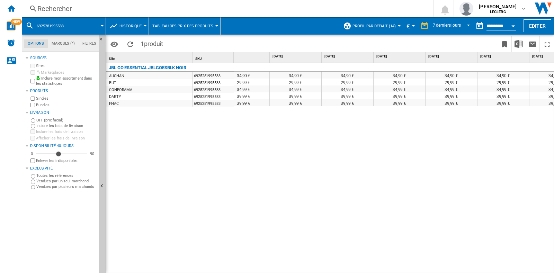
scroll to position [0, 95]
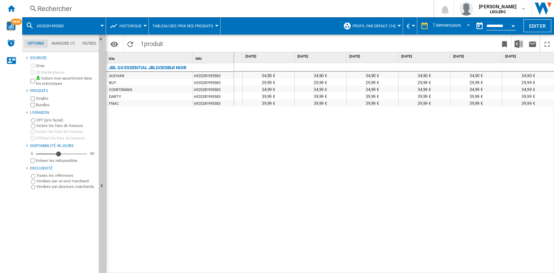
click at [114, 10] on div "Rechercher" at bounding box center [226, 9] width 378 height 10
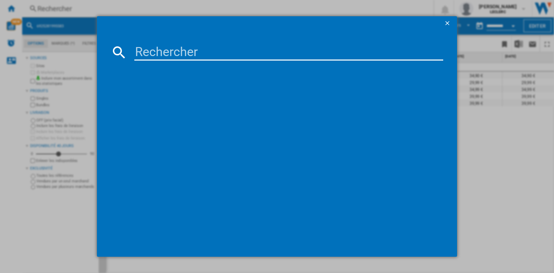
type input "1200130018589"
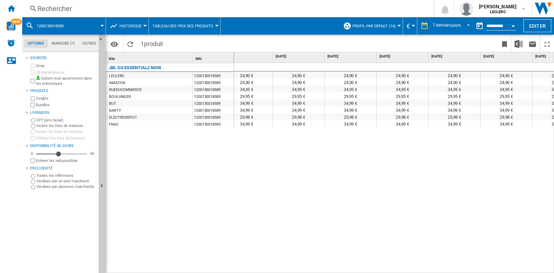
scroll to position [0, 11]
